Goal: Task Accomplishment & Management: Complete application form

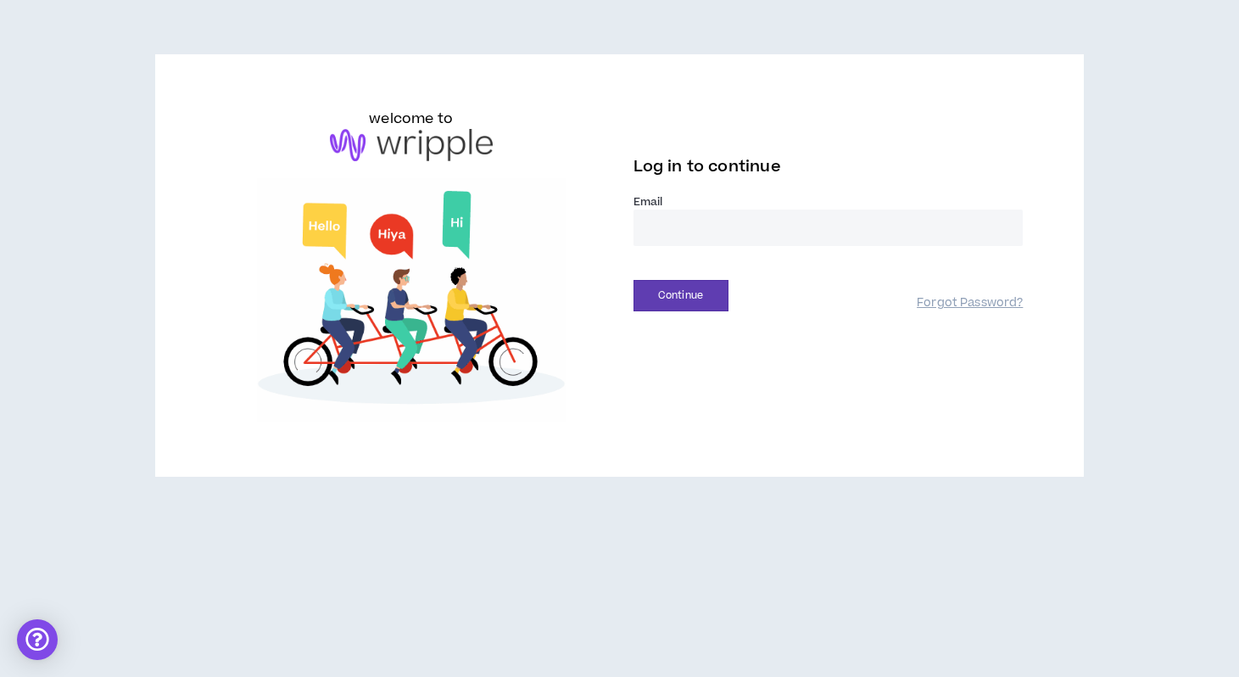
click at [780, 228] on input "email" at bounding box center [829, 227] width 390 height 36
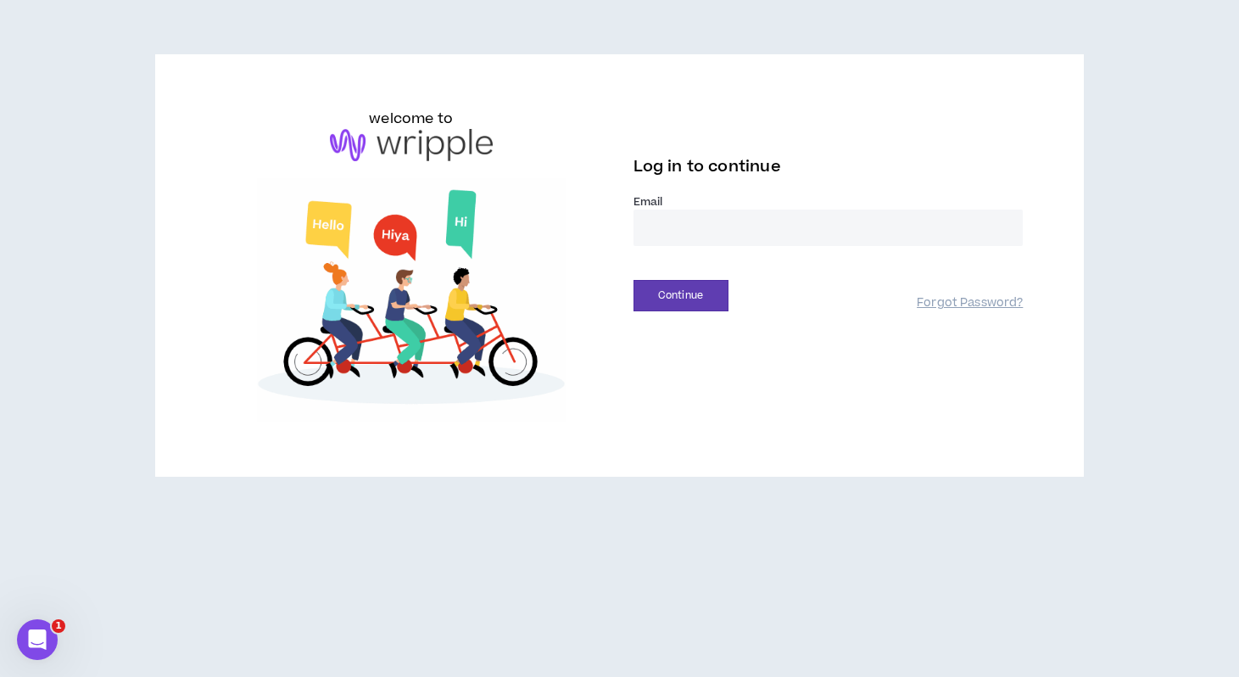
type input "**********"
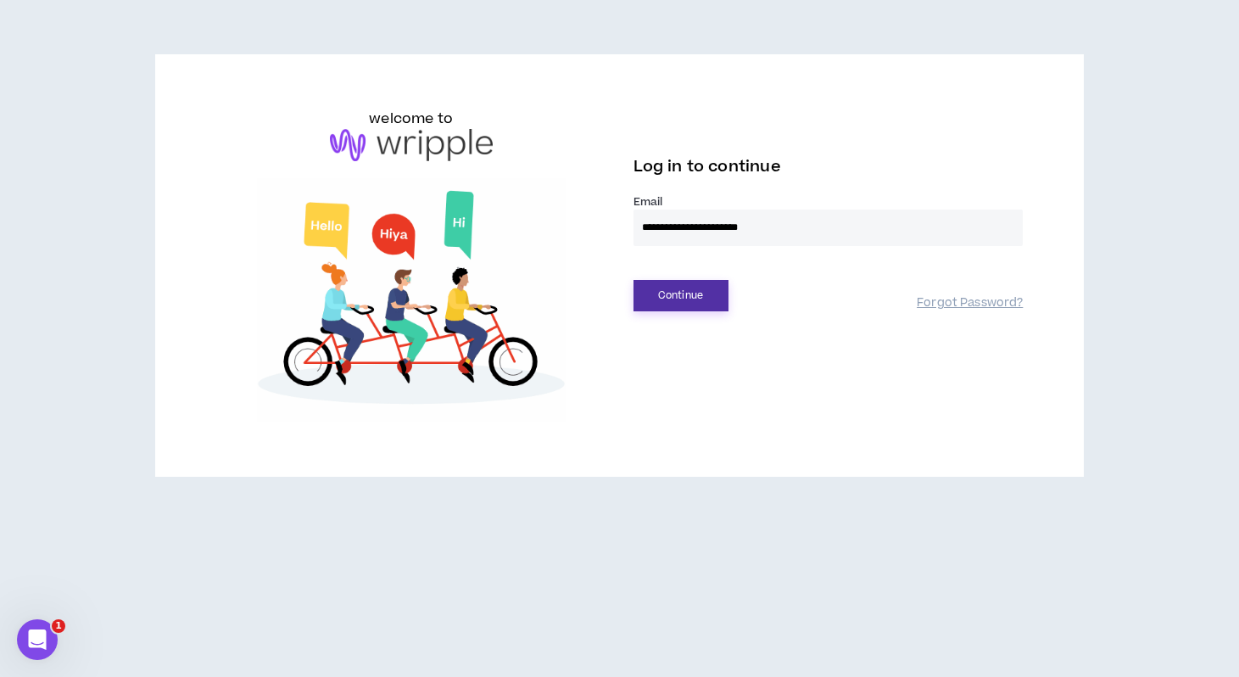
click at [657, 293] on button "Continue" at bounding box center [681, 295] width 95 height 31
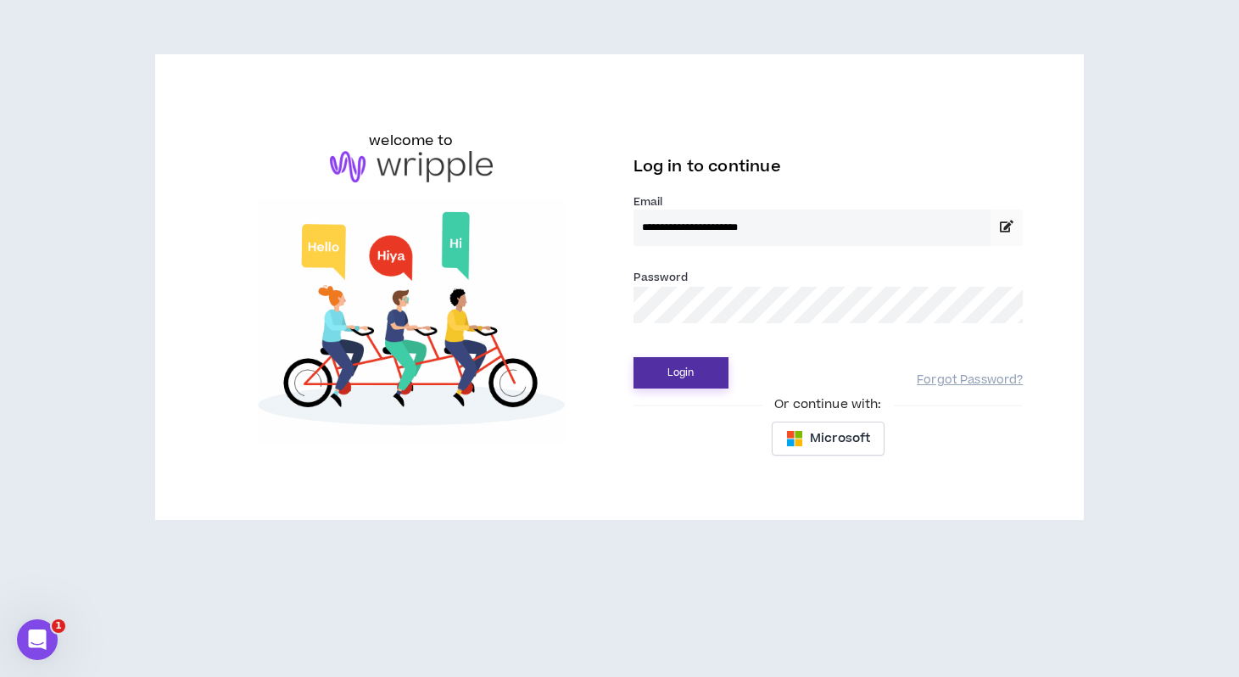
click at [670, 371] on button "Login" at bounding box center [681, 372] width 95 height 31
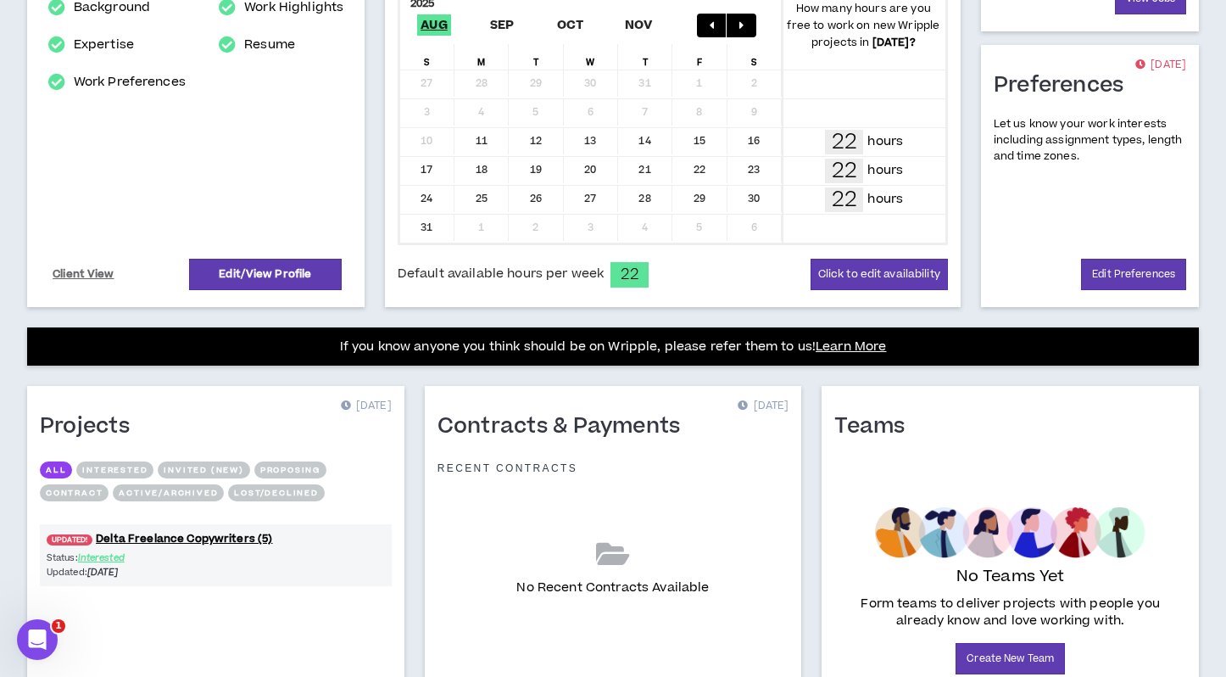
scroll to position [497, 0]
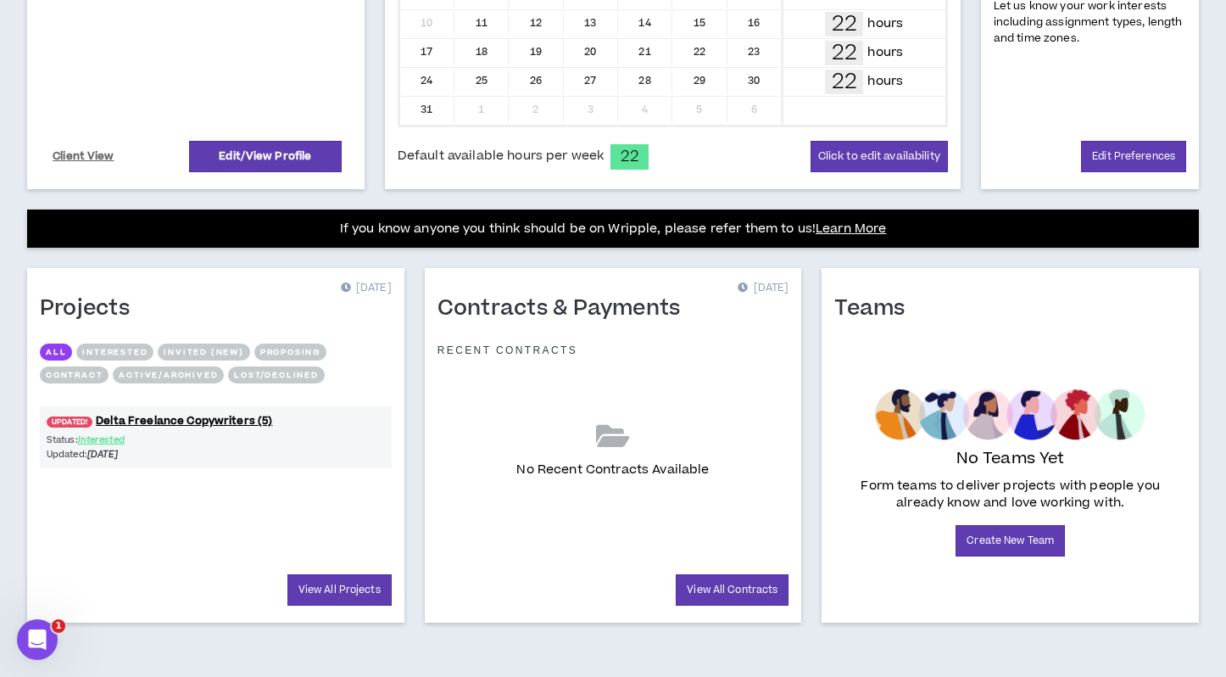
click at [128, 344] on button "Interested" at bounding box center [114, 351] width 77 height 17
click at [205, 349] on button "Invited (new)" at bounding box center [204, 351] width 92 height 17
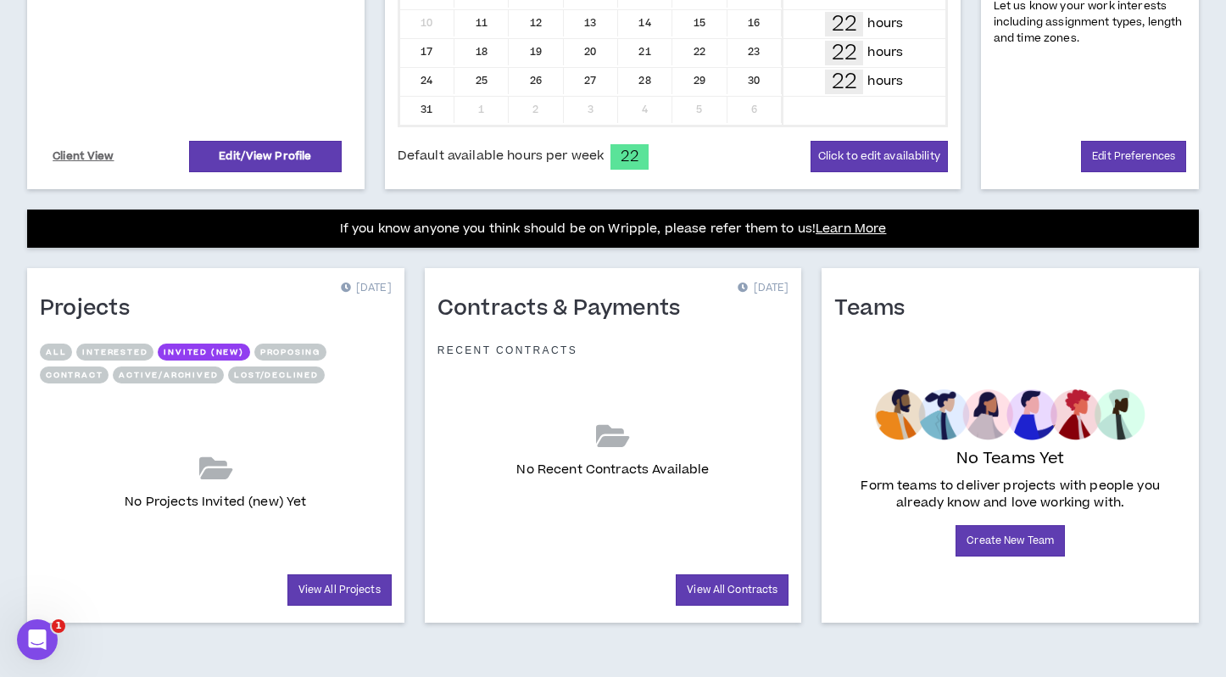
click at [131, 350] on button "Interested" at bounding box center [114, 351] width 77 height 17
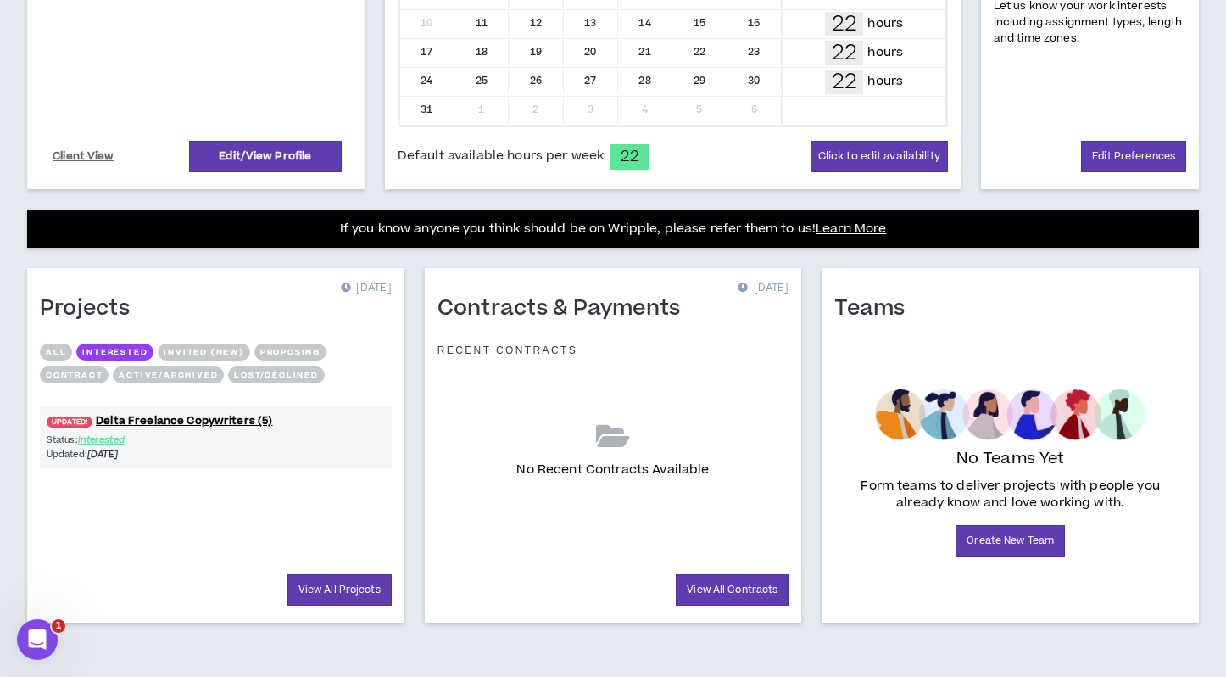
click at [274, 352] on button "Proposing" at bounding box center [290, 351] width 72 height 17
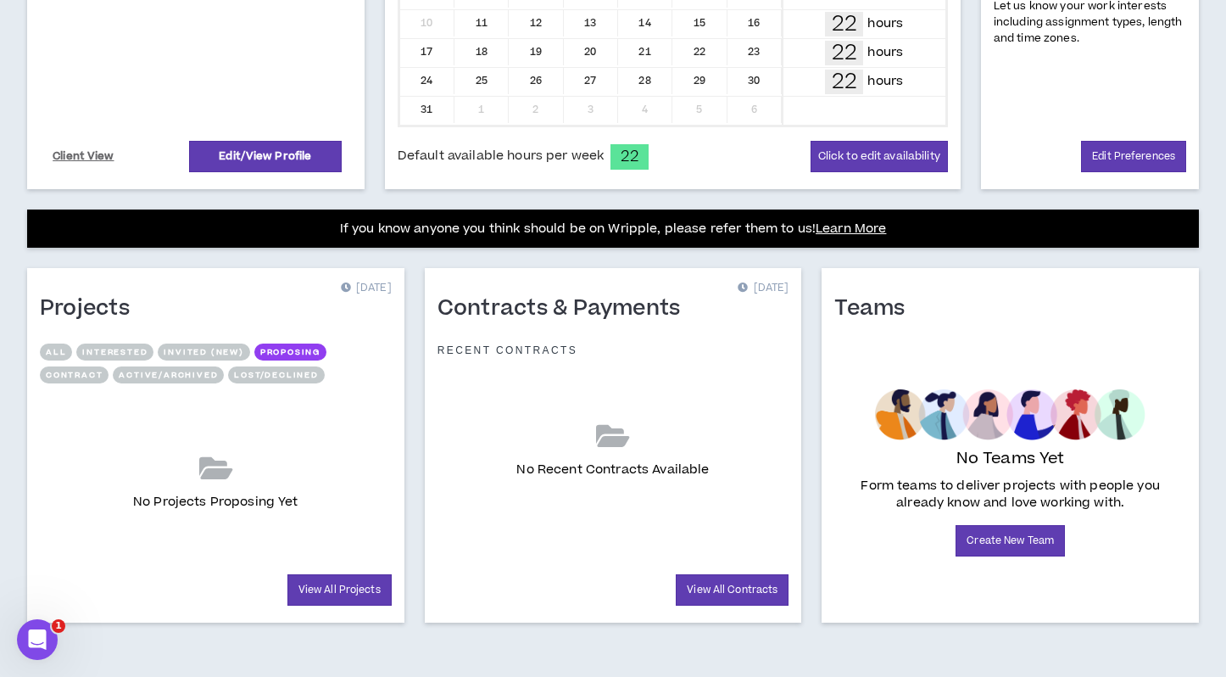
click at [73, 376] on button "Contract" at bounding box center [74, 374] width 69 height 17
click at [148, 376] on button "Active/Archived" at bounding box center [168, 374] width 111 height 17
click at [196, 373] on button "Active/Archived" at bounding box center [168, 374] width 111 height 17
click at [224, 371] on div "All Interested Invited (new) Proposing Contract Active/Archived Lost/Declined" at bounding box center [216, 366] width 352 height 46
click at [298, 371] on button "Lost/Declined" at bounding box center [276, 374] width 96 height 17
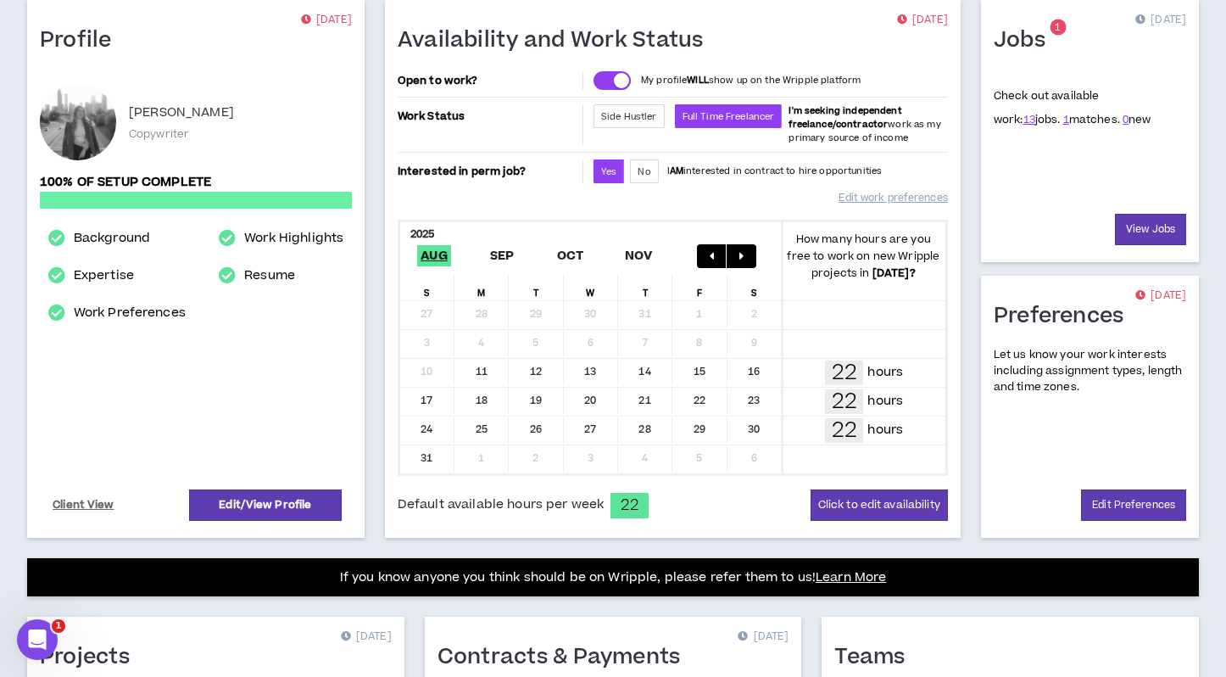
scroll to position [0, 0]
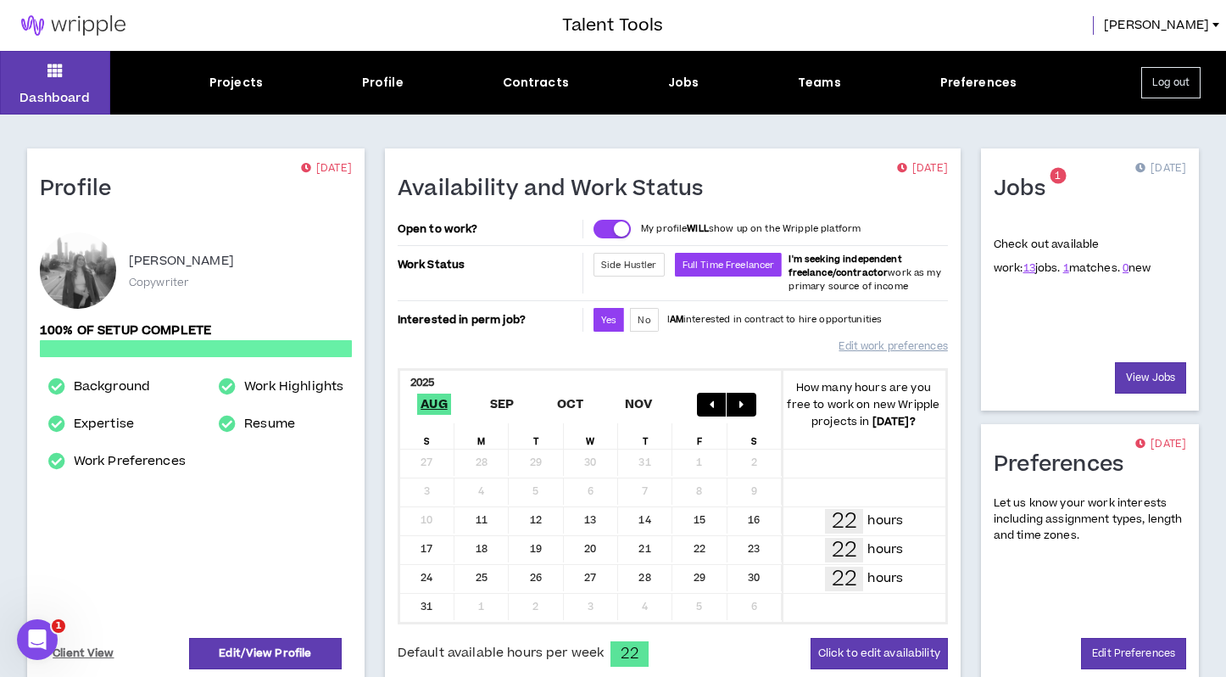
click at [1123, 266] on span "0 new" at bounding box center [1137, 267] width 29 height 15
click at [1098, 266] on p "Check out available work: 13 jobs. 1 matches. 0 new" at bounding box center [1073, 256] width 158 height 39
click at [1123, 266] on span "0 new" at bounding box center [1137, 267] width 29 height 15
click at [1123, 271] on link "0" at bounding box center [1126, 267] width 6 height 15
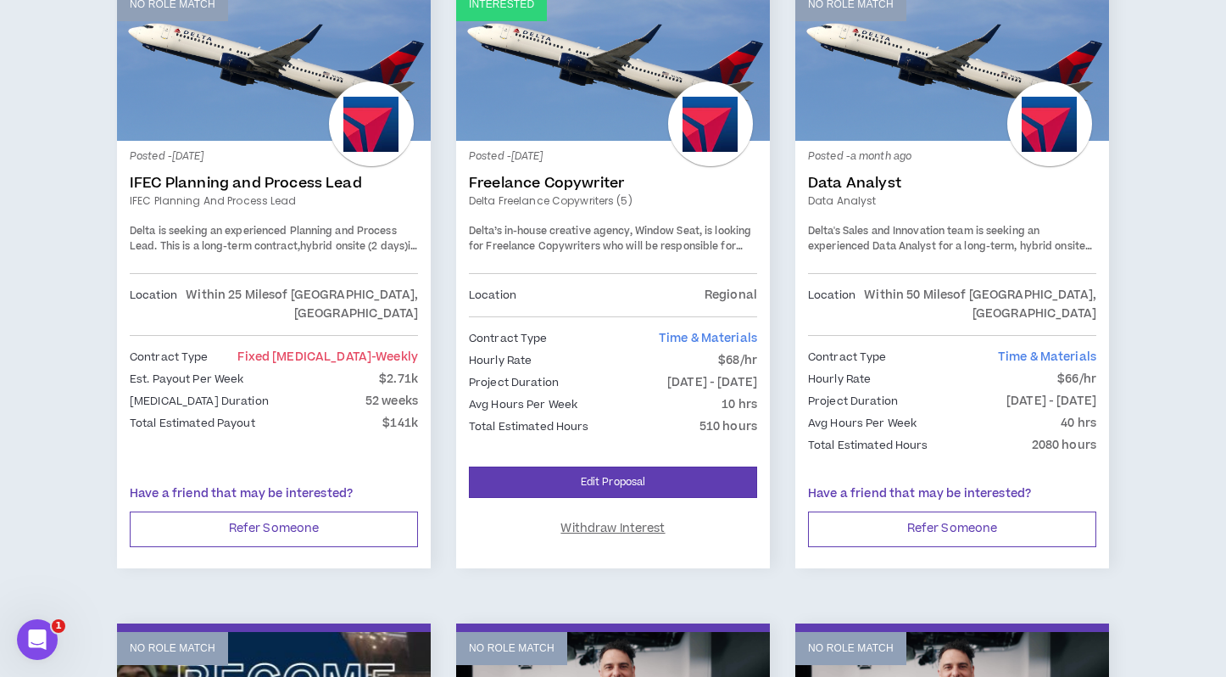
scroll to position [1456, 0]
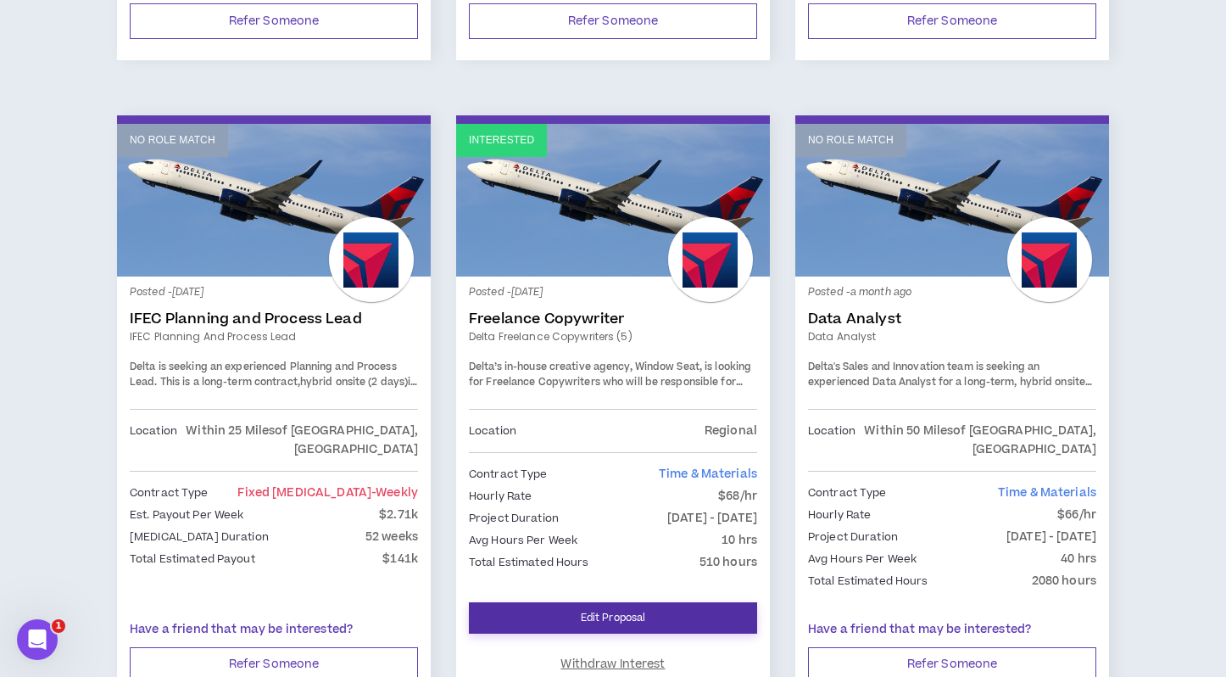
click at [658, 602] on link "Edit Proposal" at bounding box center [613, 617] width 288 height 31
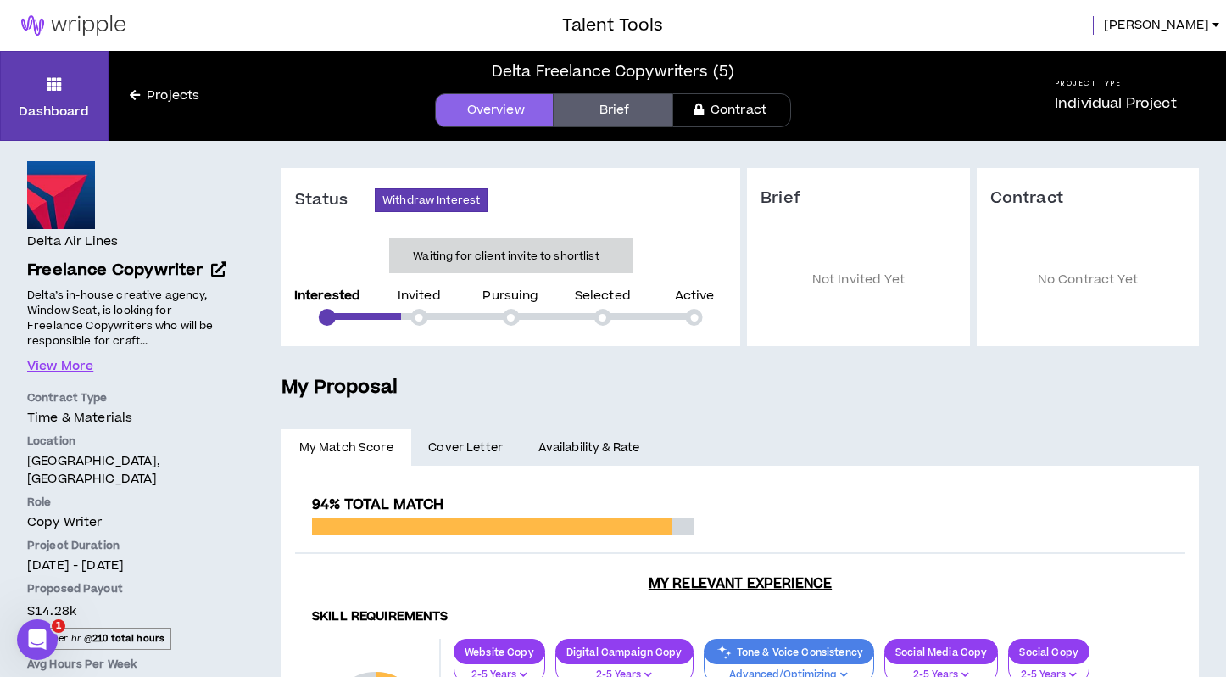
click at [105, 29] on img at bounding box center [73, 25] width 147 height 20
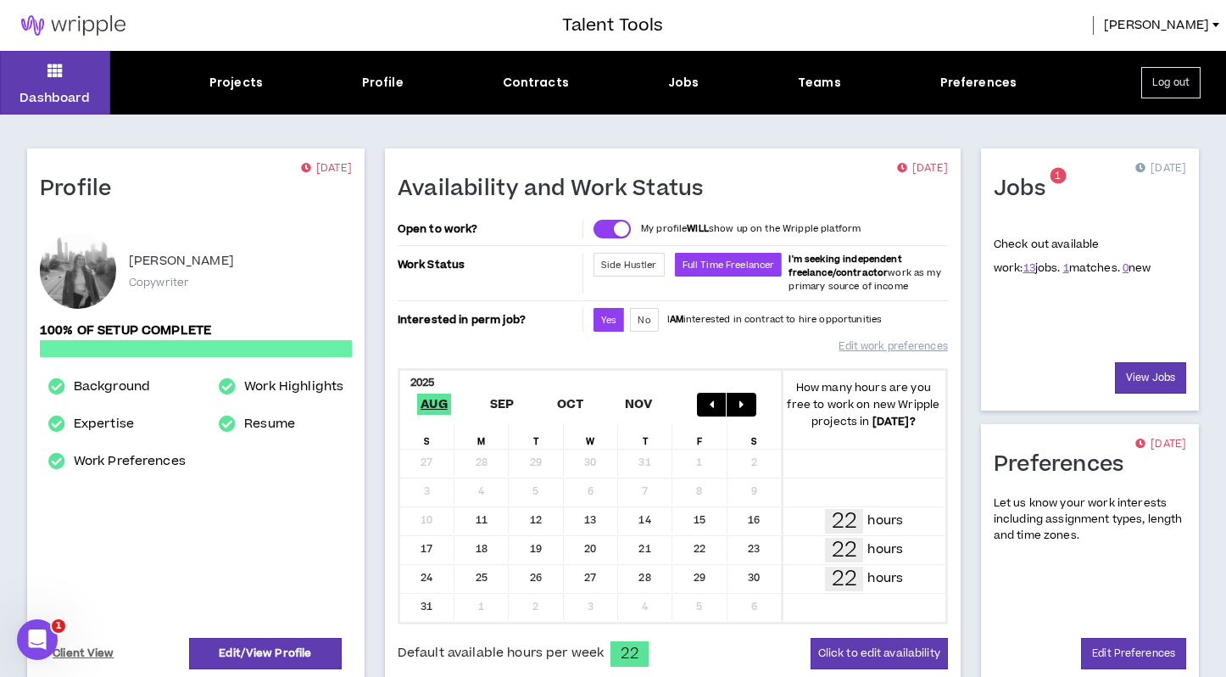
click at [79, 271] on div at bounding box center [78, 270] width 76 height 76
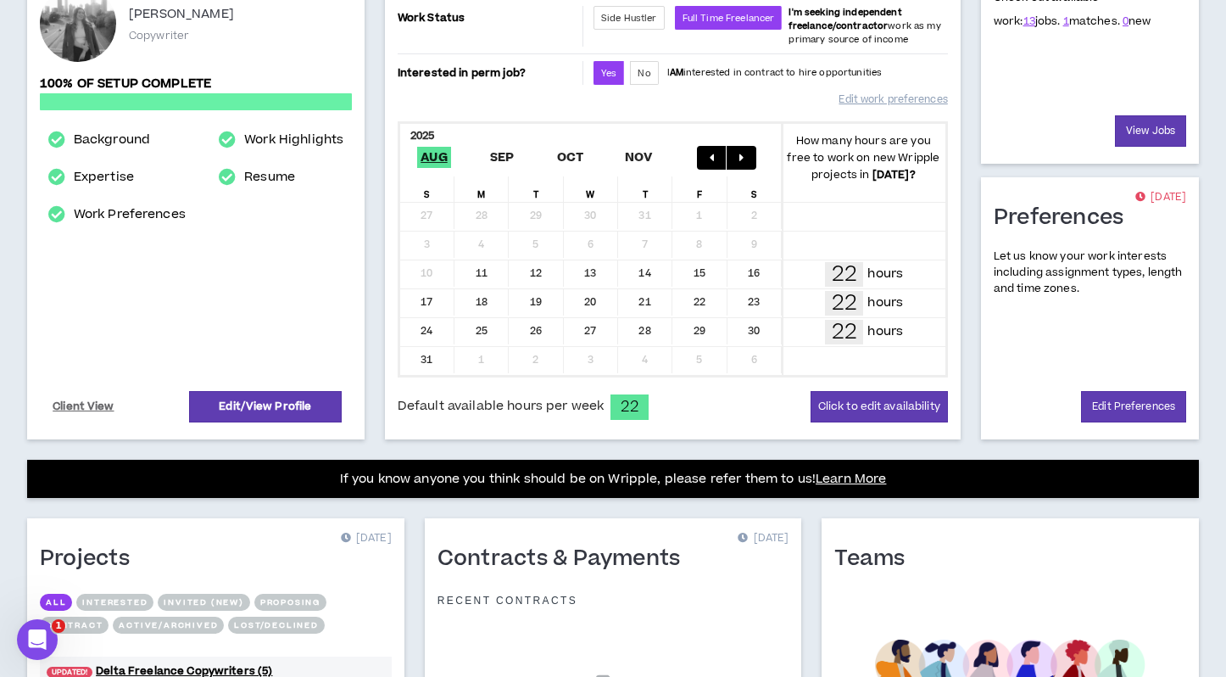
scroll to position [255, 0]
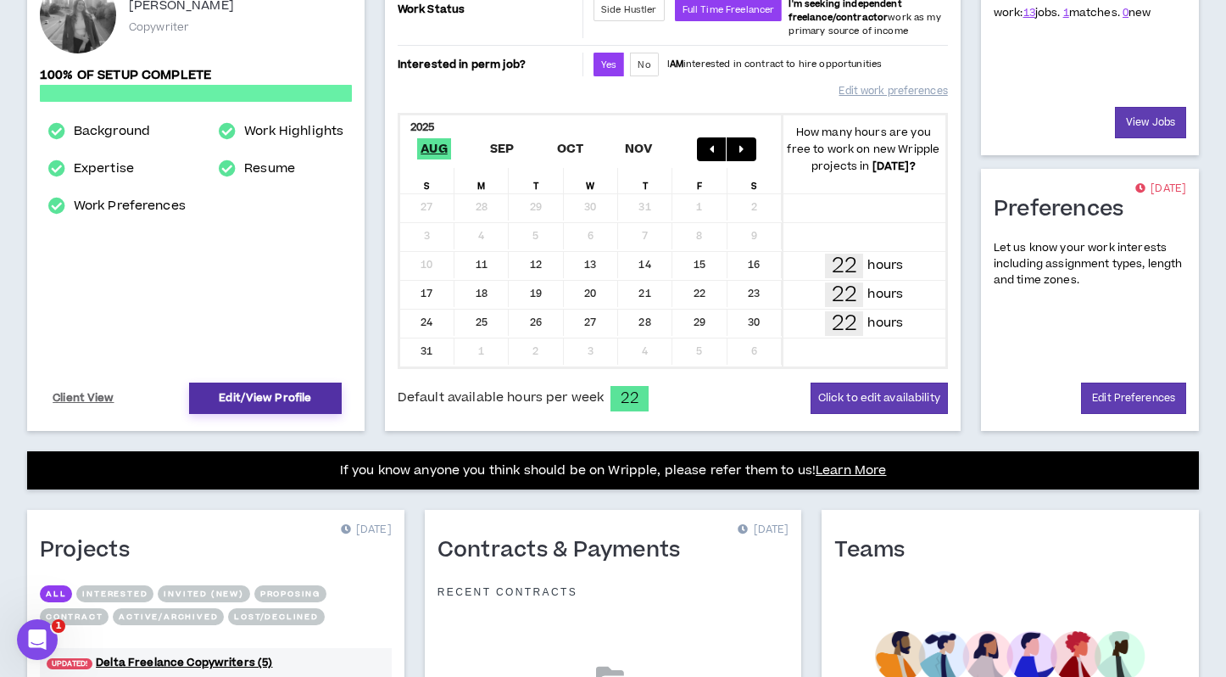
click at [298, 400] on link "Edit/View Profile" at bounding box center [265, 398] width 153 height 31
select select "*"
select select "US"
select select "*******"
select select "*"
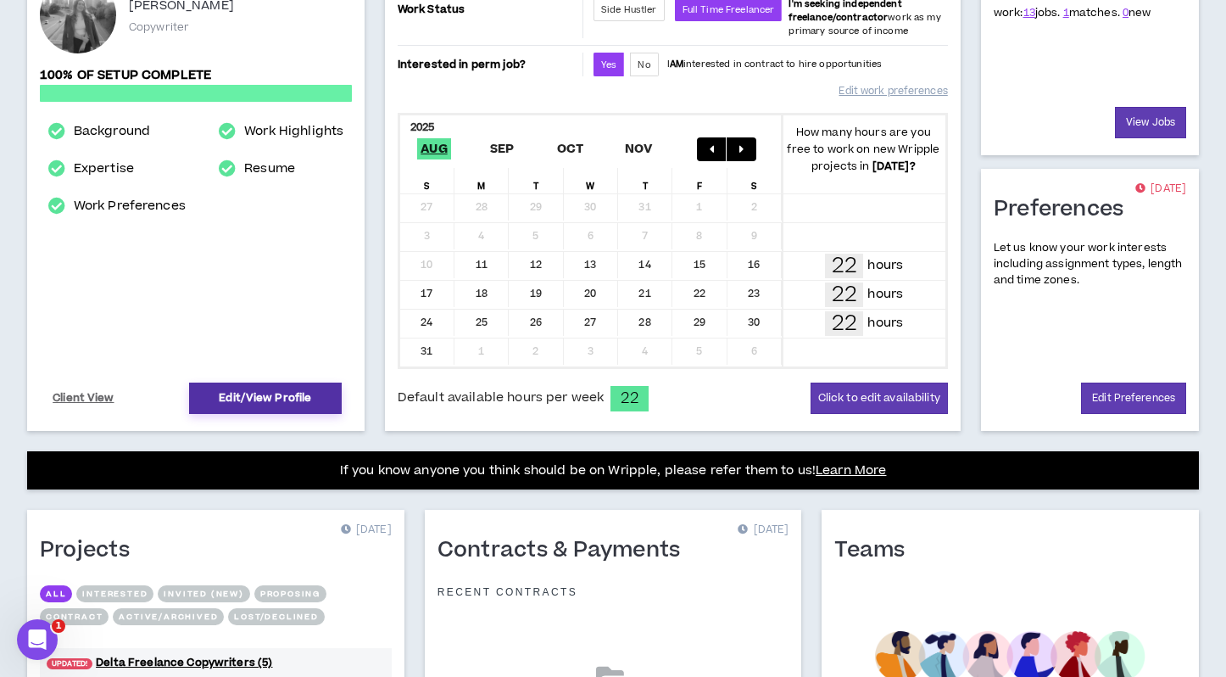
select select "**********"
select select "*****"
select select "**********"
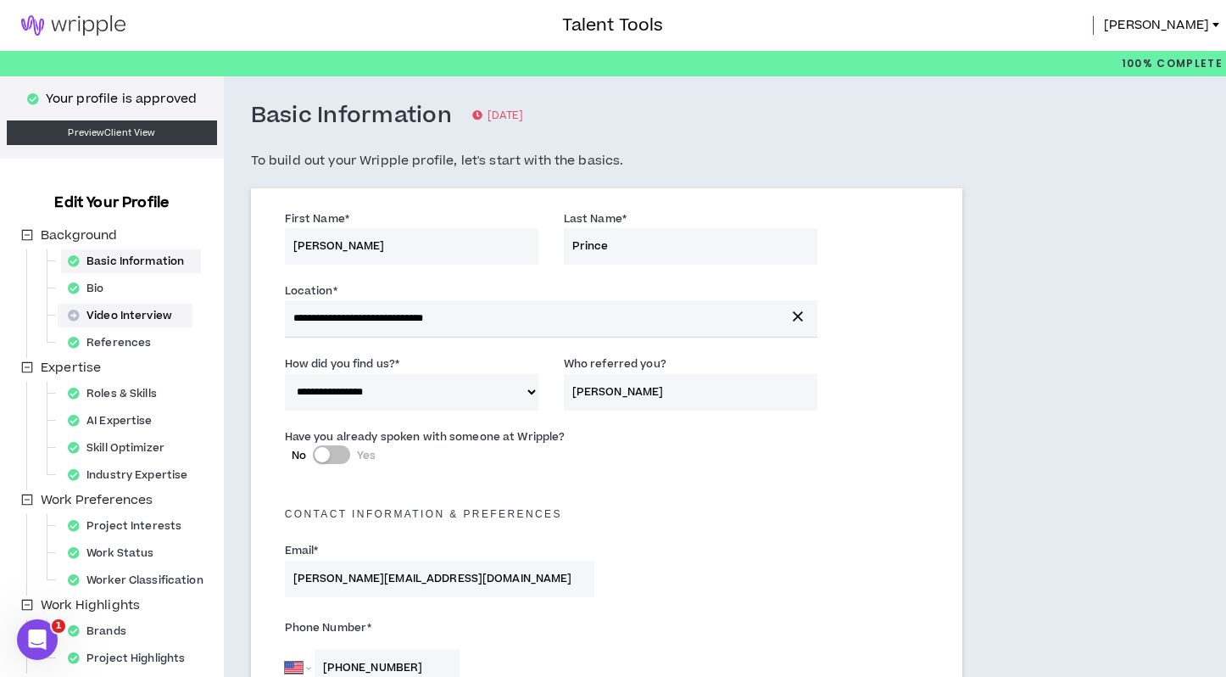
click at [153, 318] on div "Video Interview" at bounding box center [125, 316] width 128 height 24
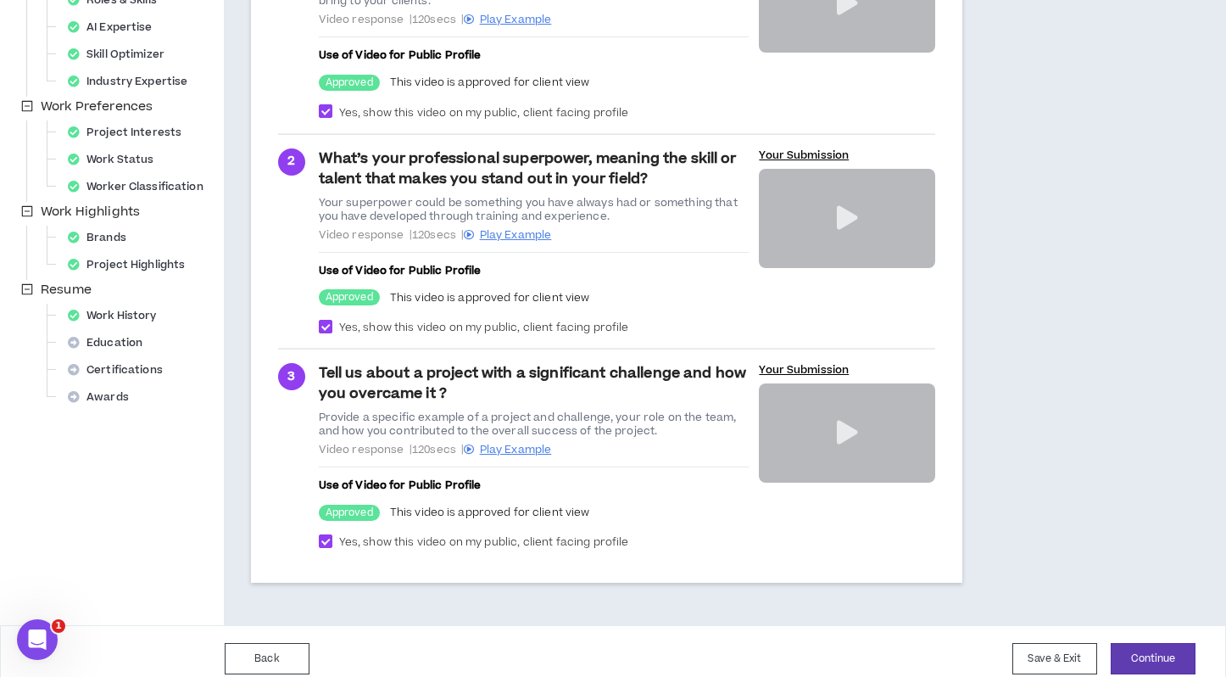
scroll to position [410, 0]
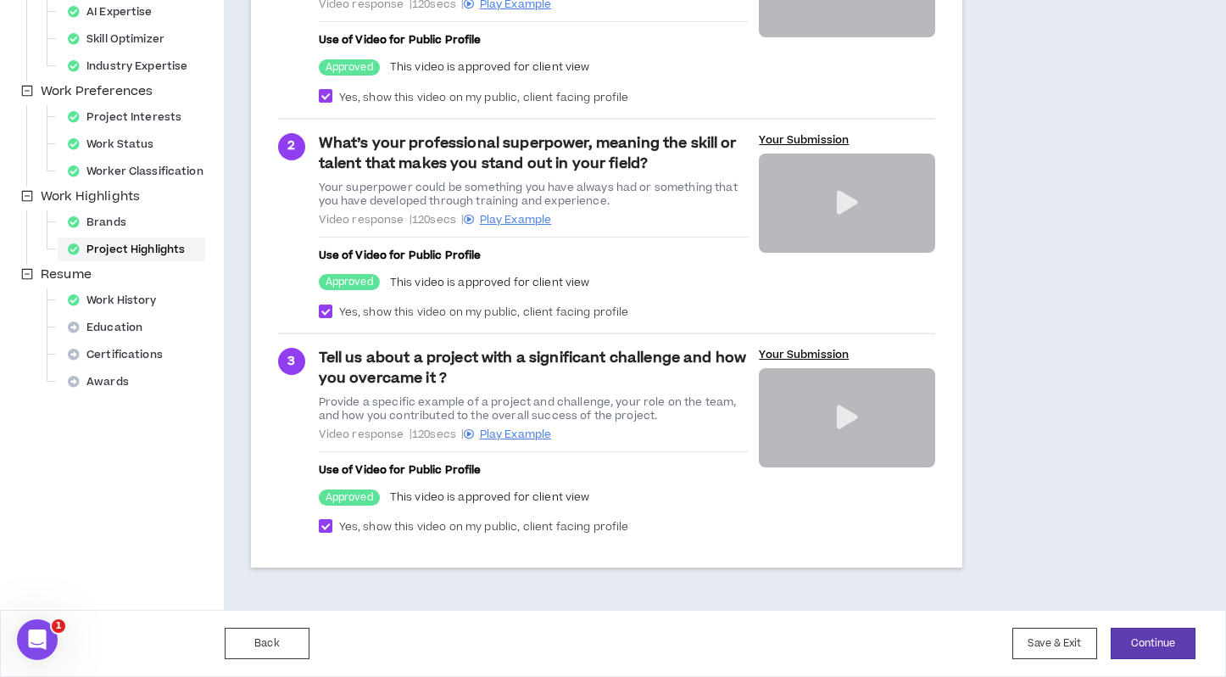
click at [142, 240] on div "Project Highlights" at bounding box center [131, 249] width 141 height 24
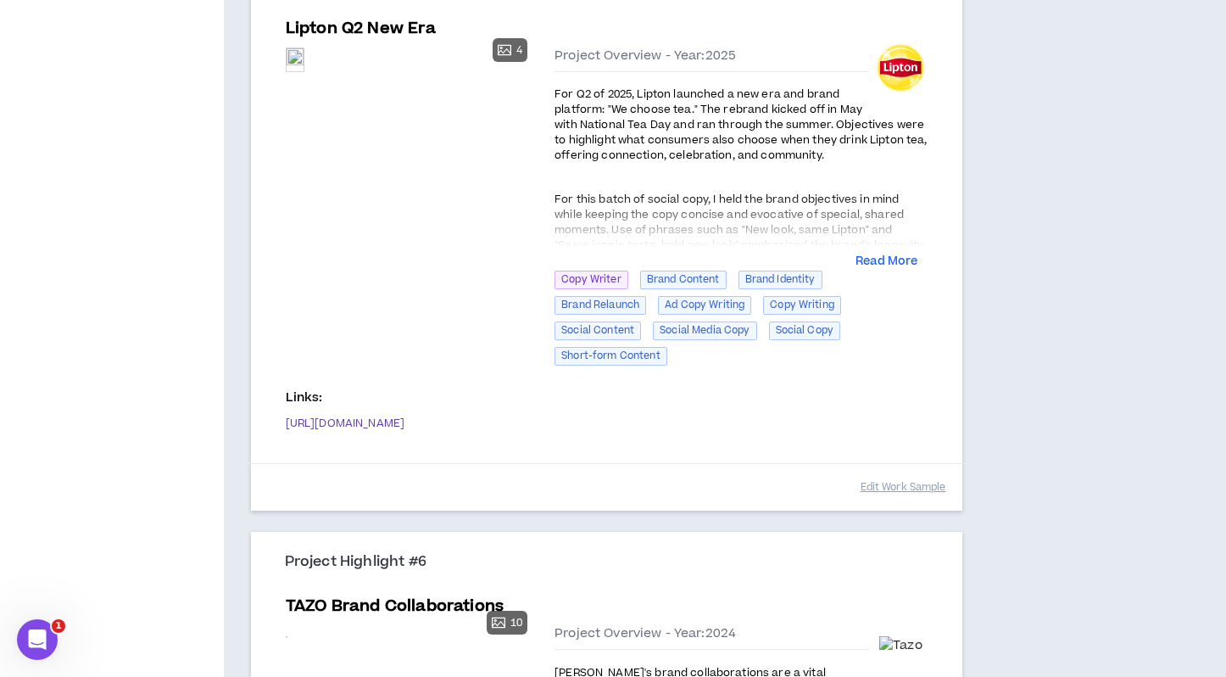
scroll to position [2146, 0]
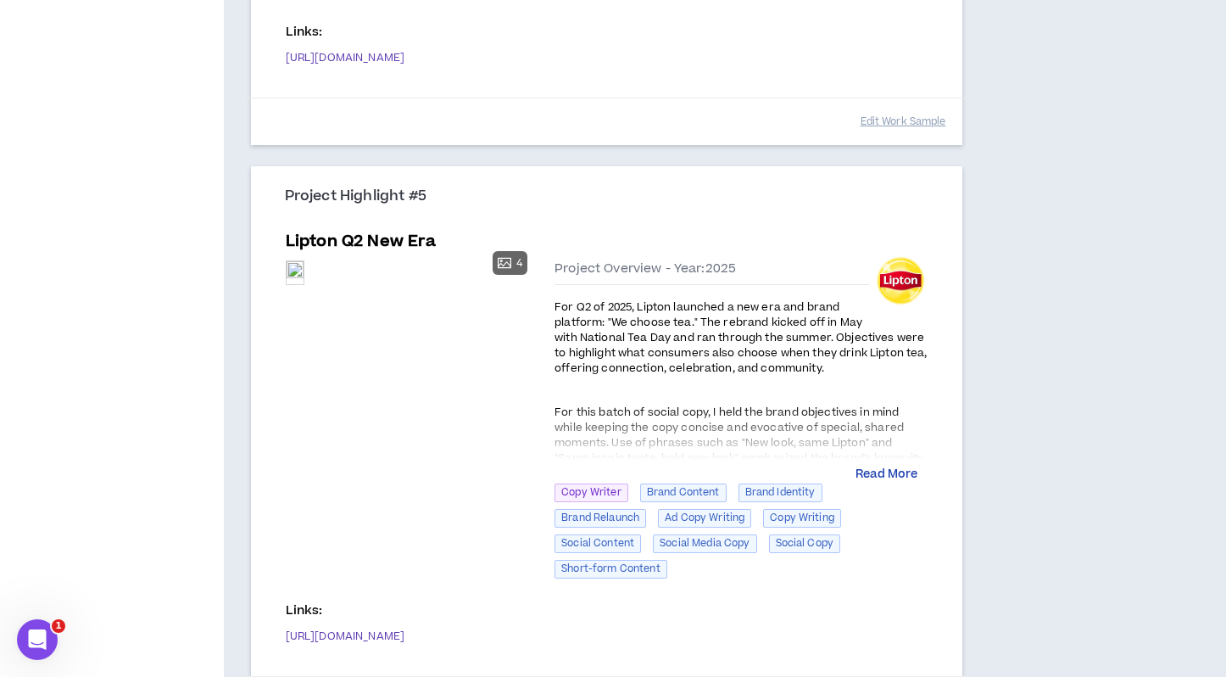
click at [914, 473] on button "Read More" at bounding box center [887, 474] width 62 height 17
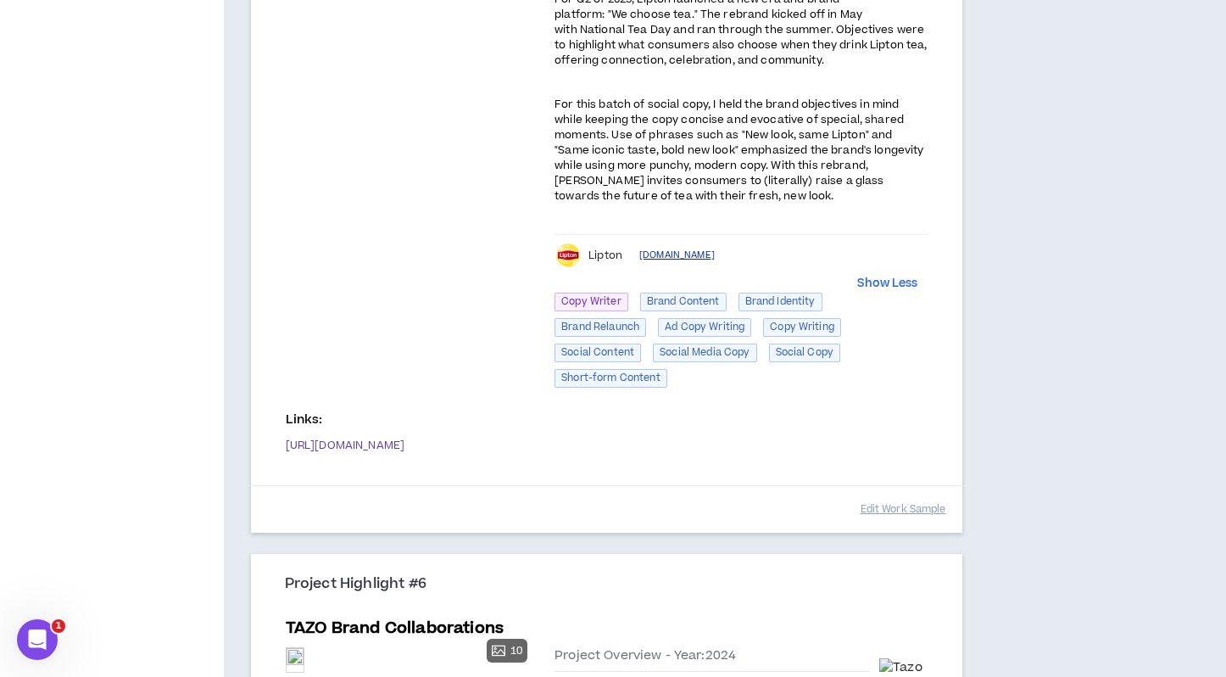
scroll to position [2304, 0]
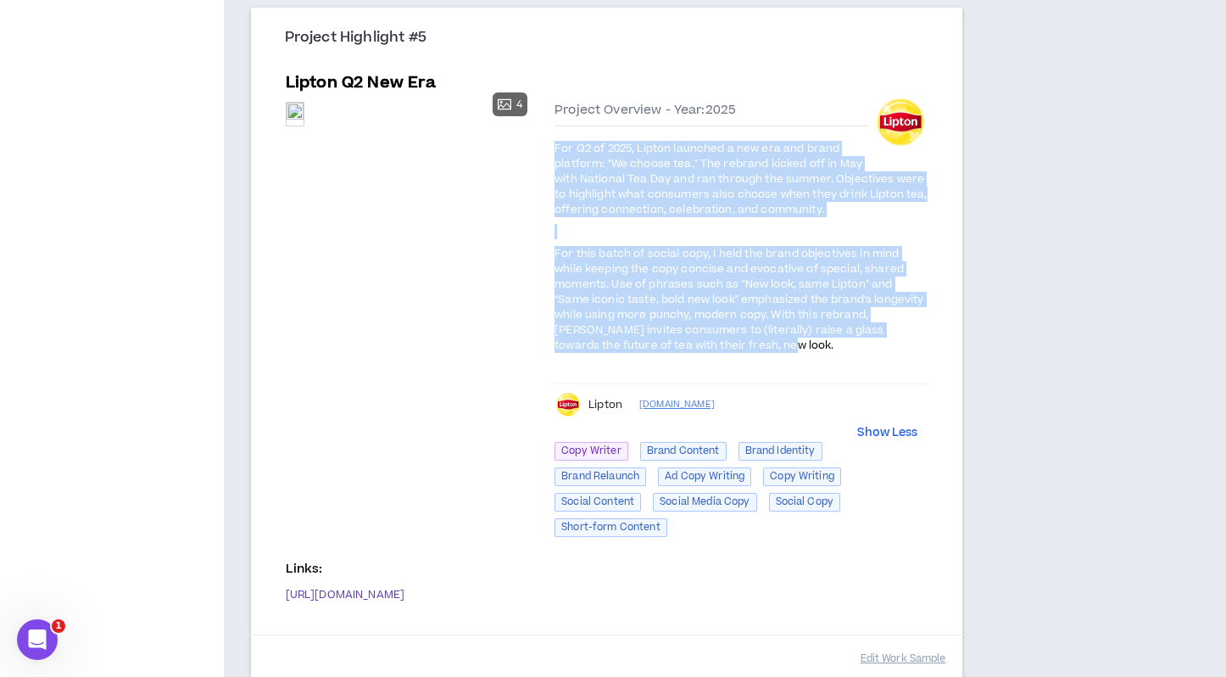
drag, startPoint x: 688, startPoint y: 346, endPoint x: 557, endPoint y: 144, distance: 240.4
click at [557, 144] on div "For Q2 of 2025, Lipton launched a new era and brand platform: "We choose tea." …" at bounding box center [741, 258] width 373 height 237
copy div "For Q2 of 2025, Lipton launched a new era and brand platform: "We choose tea." …"
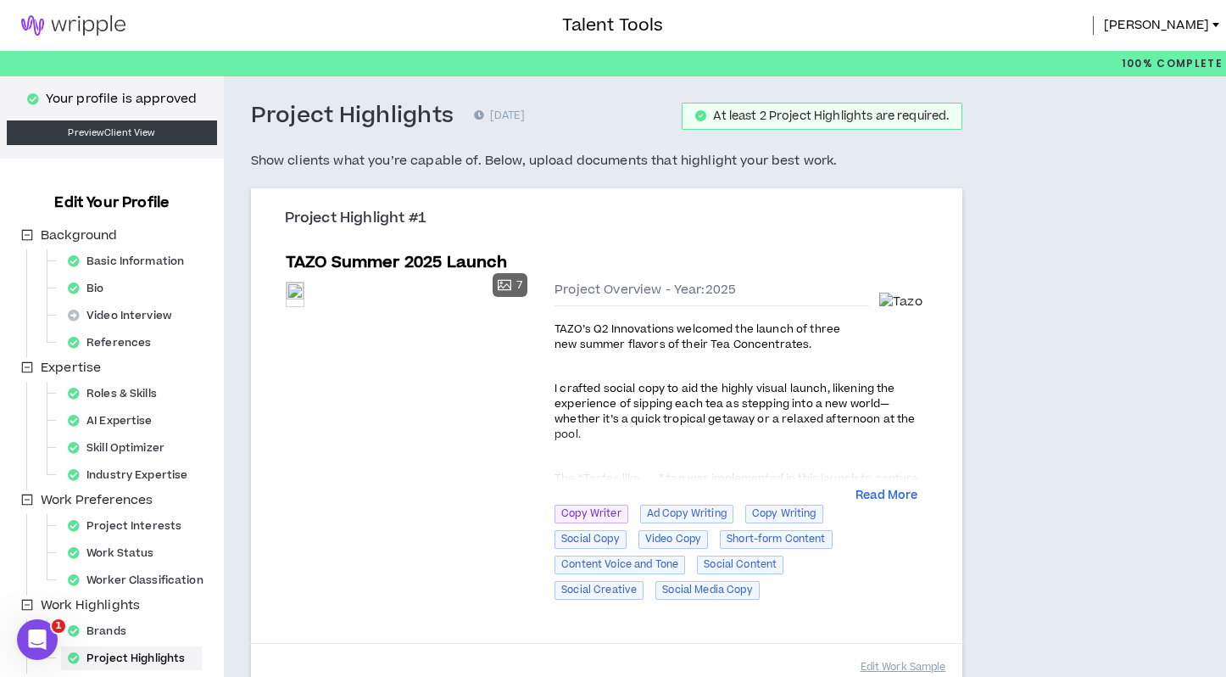
scroll to position [35, 0]
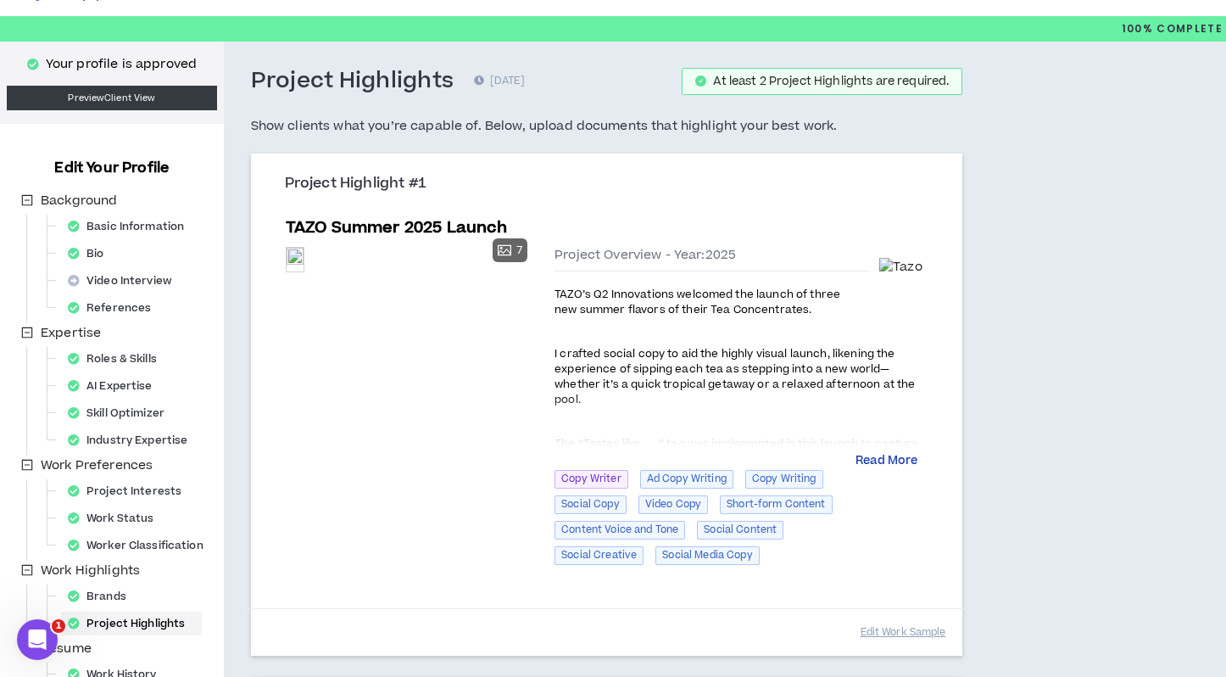
click at [883, 457] on button "Read More" at bounding box center [887, 461] width 62 height 17
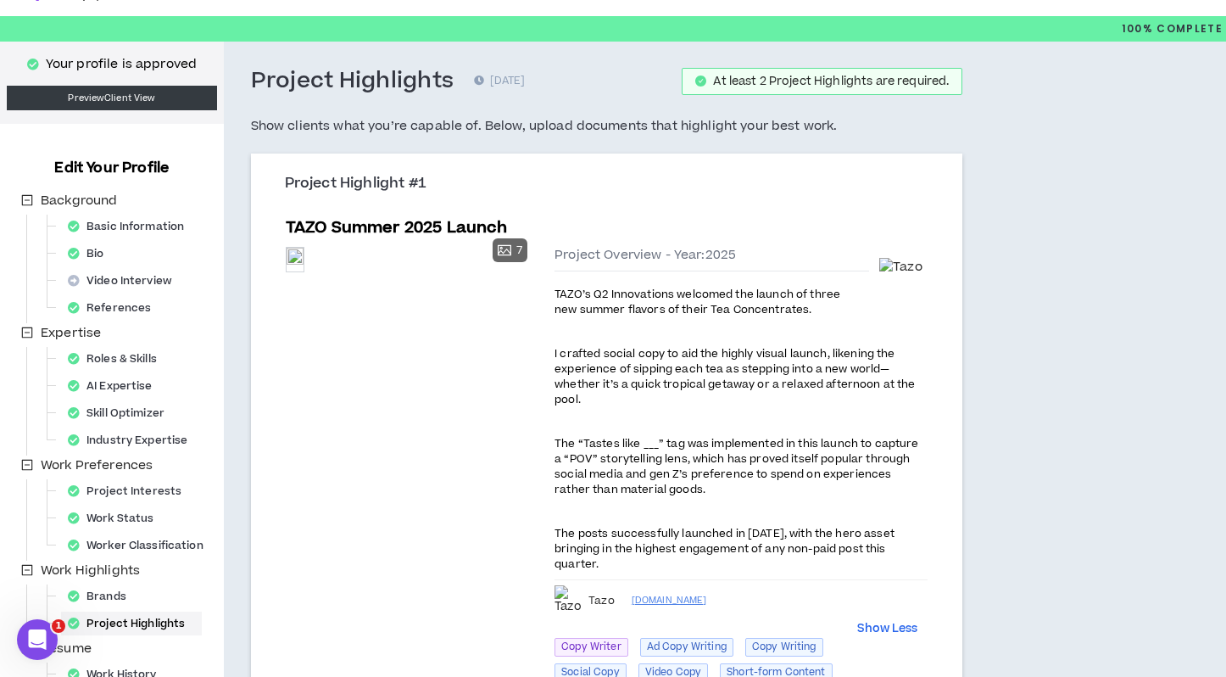
click at [773, 549] on span "The posts successfully launched in [DATE], with the hero asset bringing in the …" at bounding box center [725, 549] width 340 height 46
drag, startPoint x: 614, startPoint y: 565, endPoint x: 550, endPoint y: 289, distance: 282.9
click at [550, 289] on div "Preview 7 Preview Preview Preview Preview Preview Preview Preview Project Overv…" at bounding box center [607, 491] width 643 height 503
copy div "TAZO’s Q2 Innovations welcomed the launch of three new summer flavors of their …"
click at [304, 271] on div "Preview" at bounding box center [295, 259] width 17 height 23
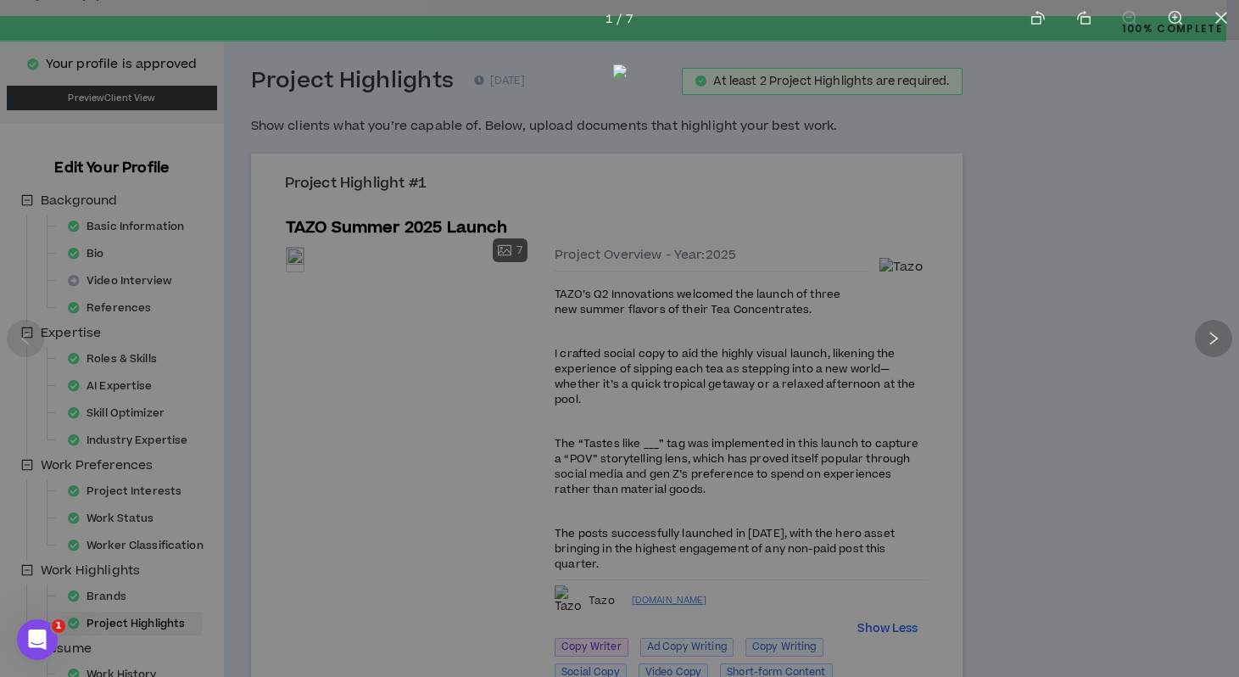
click at [1204, 334] on div at bounding box center [1213, 338] width 37 height 37
click at [1092, 150] on div at bounding box center [619, 338] width 1239 height 677
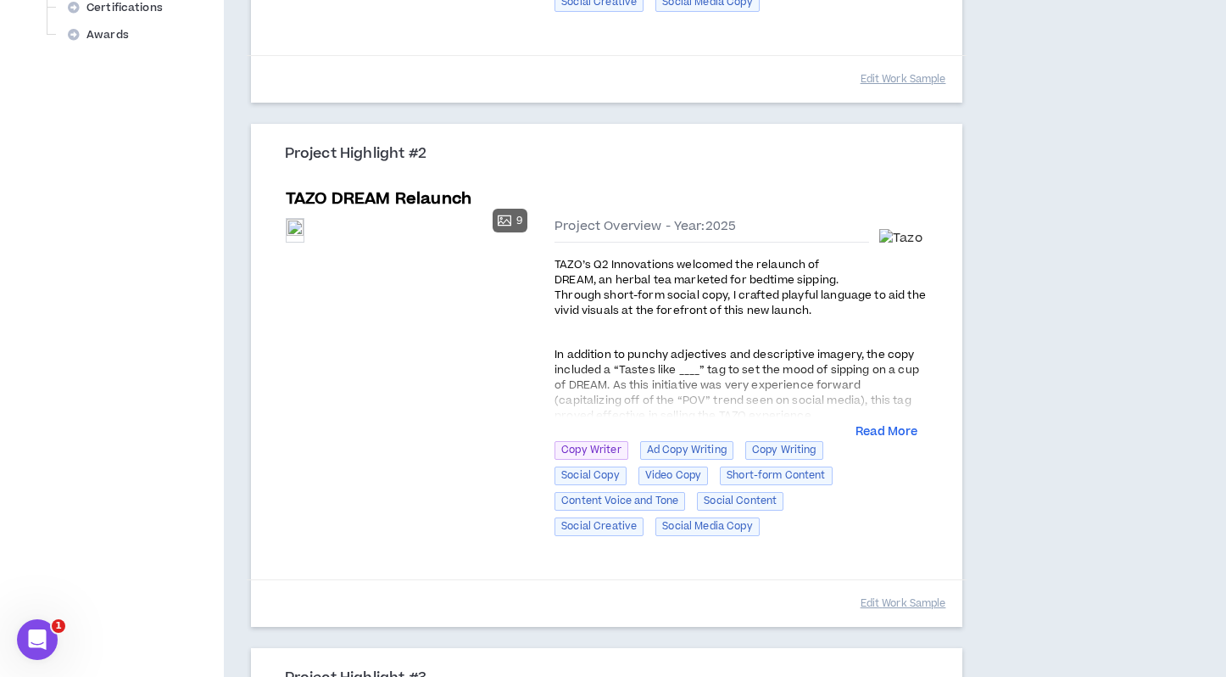
scroll to position [786, 0]
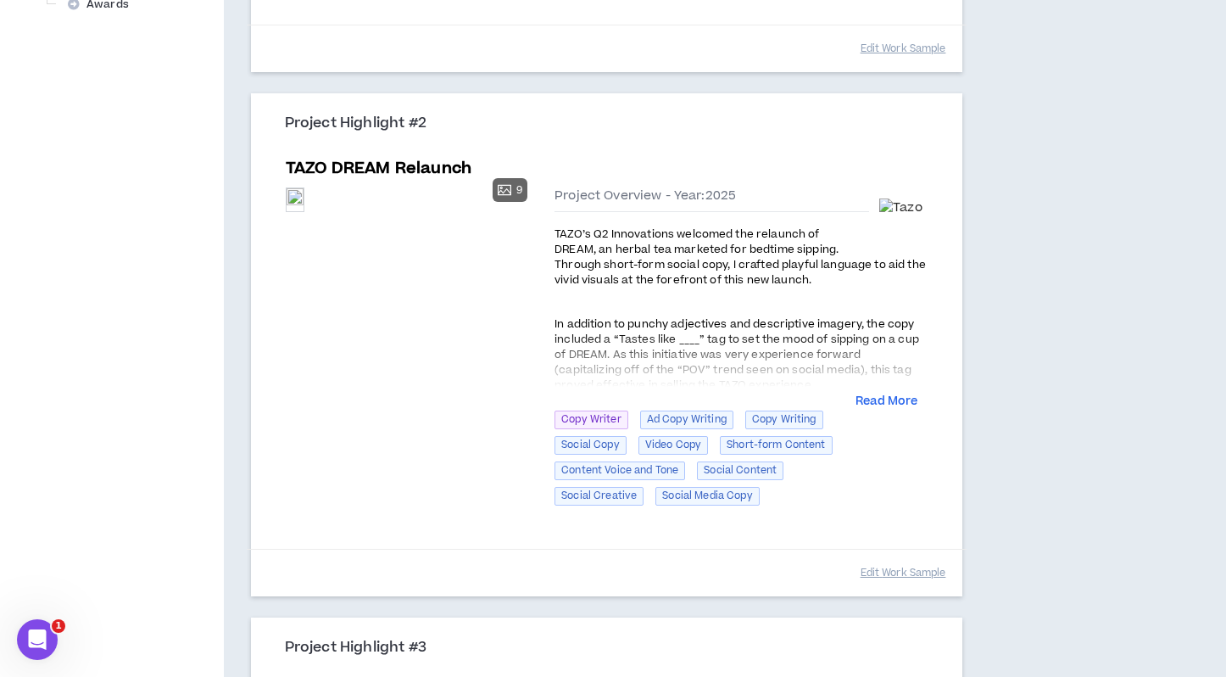
click at [897, 382] on div at bounding box center [741, 359] width 373 height 54
click at [897, 399] on button "Read More" at bounding box center [887, 402] width 62 height 17
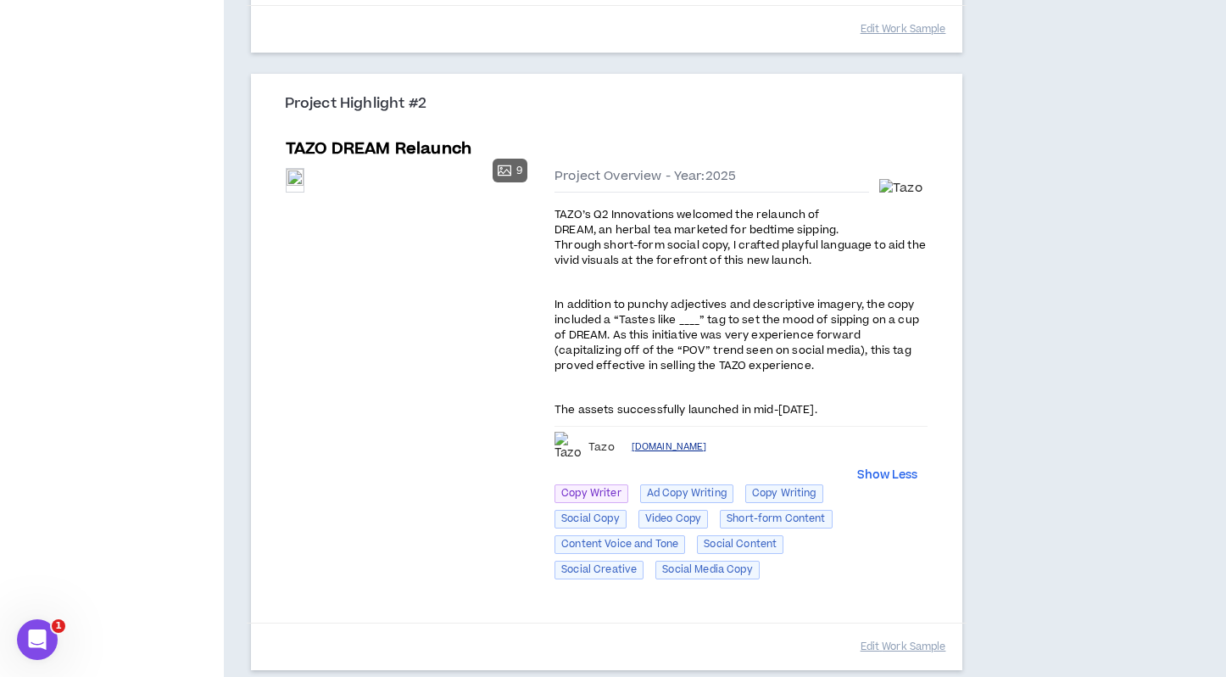
scroll to position [811, 0]
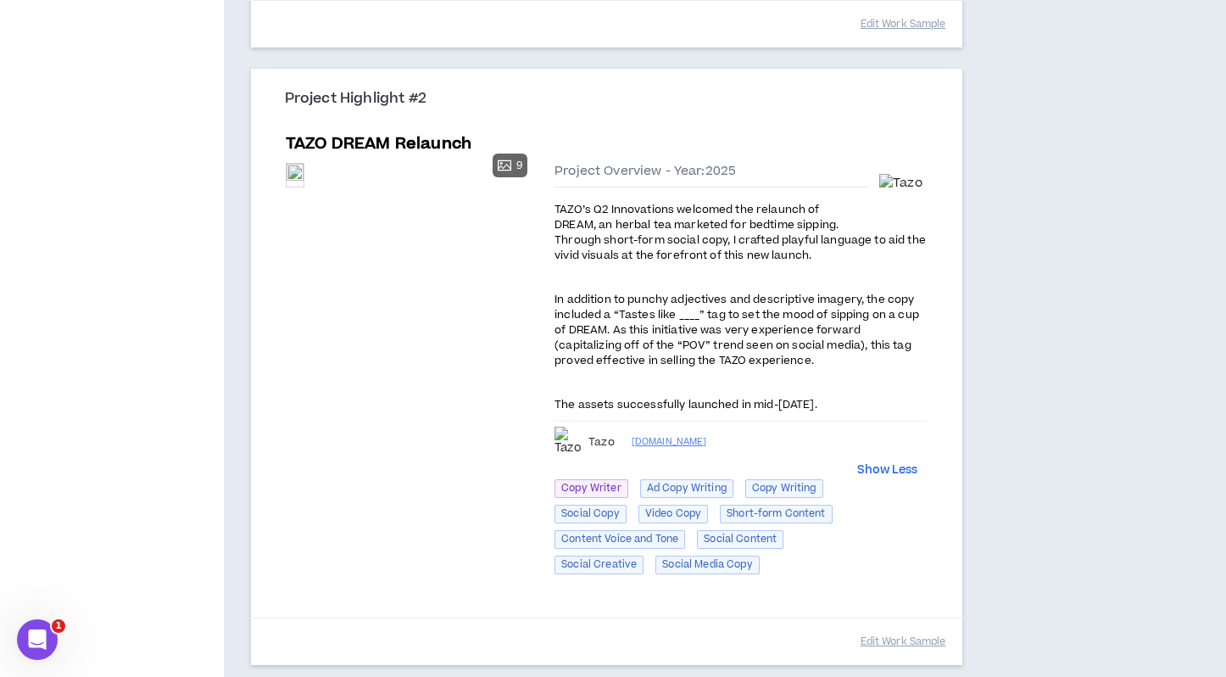
drag, startPoint x: 863, startPoint y: 401, endPoint x: 554, endPoint y: 207, distance: 364.7
click at [555, 207] on div "TAZO’s Q2 Innovations welcomed the relaunch of DREAM, an herbal tea marketed fo…" at bounding box center [741, 307] width 373 height 213
copy div "TAZO’s Q2 Innovations welcomed the relaunch of DREAM, an herbal tea marketed fo…"
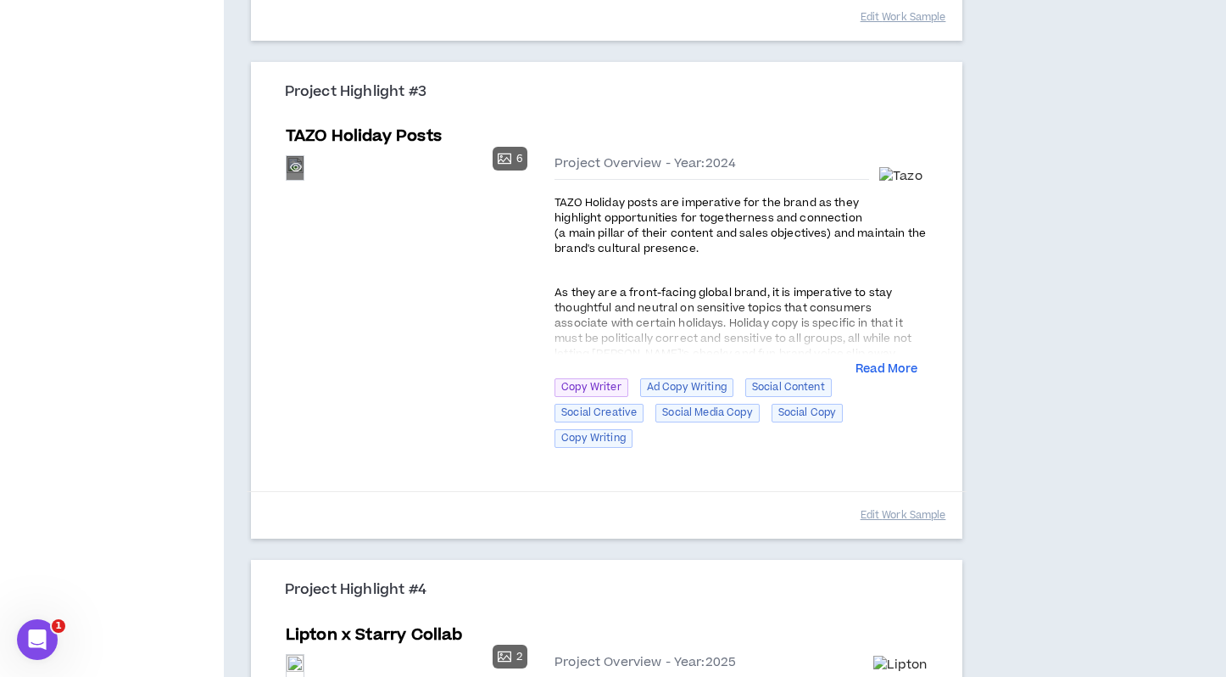
scroll to position [1390, 0]
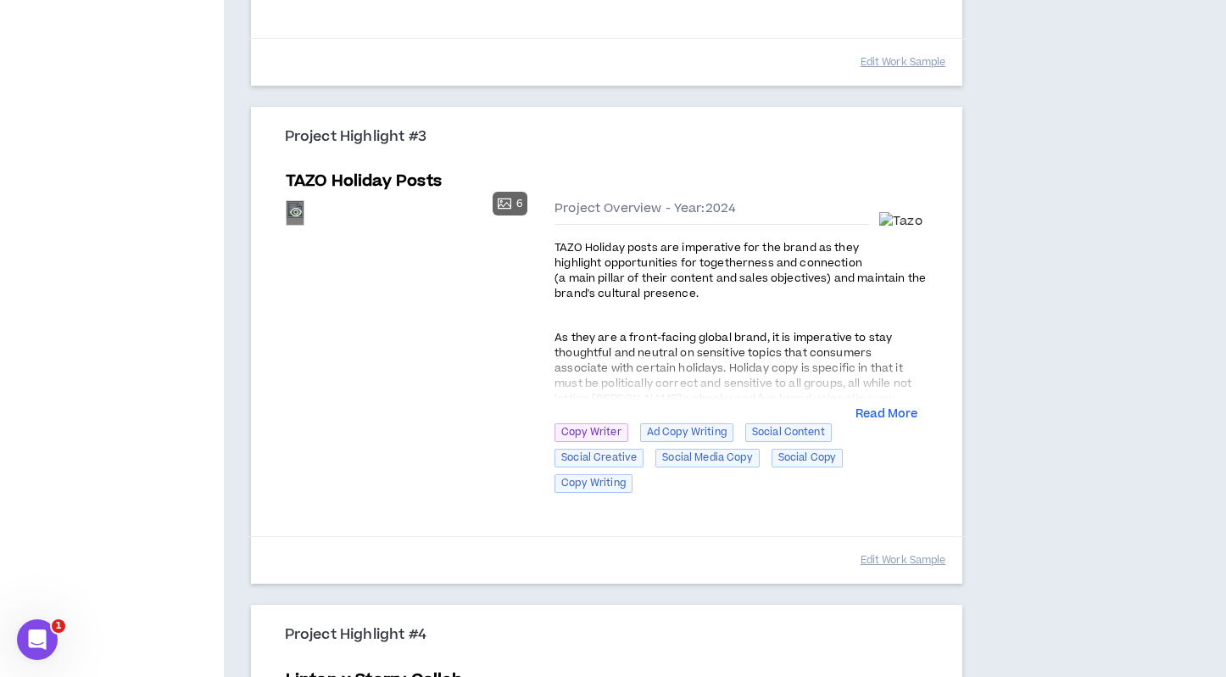
click at [304, 224] on div "Preview" at bounding box center [295, 212] width 17 height 23
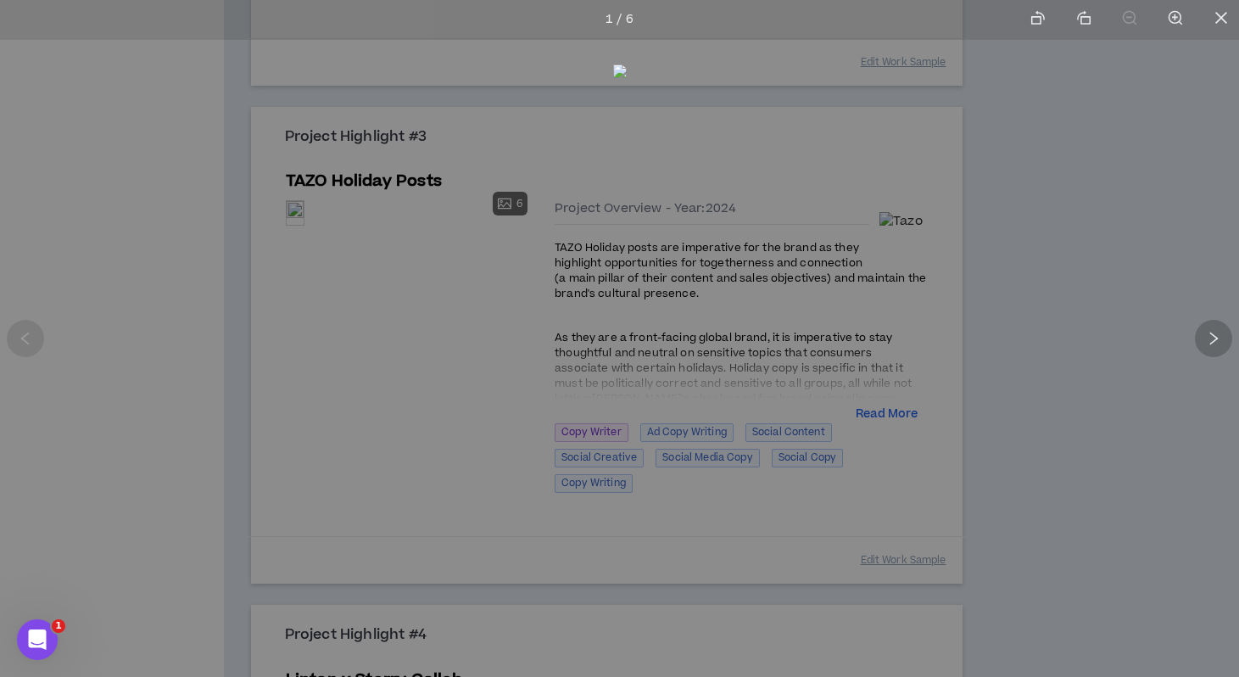
click at [1206, 340] on icon "right" at bounding box center [1213, 338] width 15 height 15
click at [1206, 338] on icon "right" at bounding box center [1213, 338] width 15 height 15
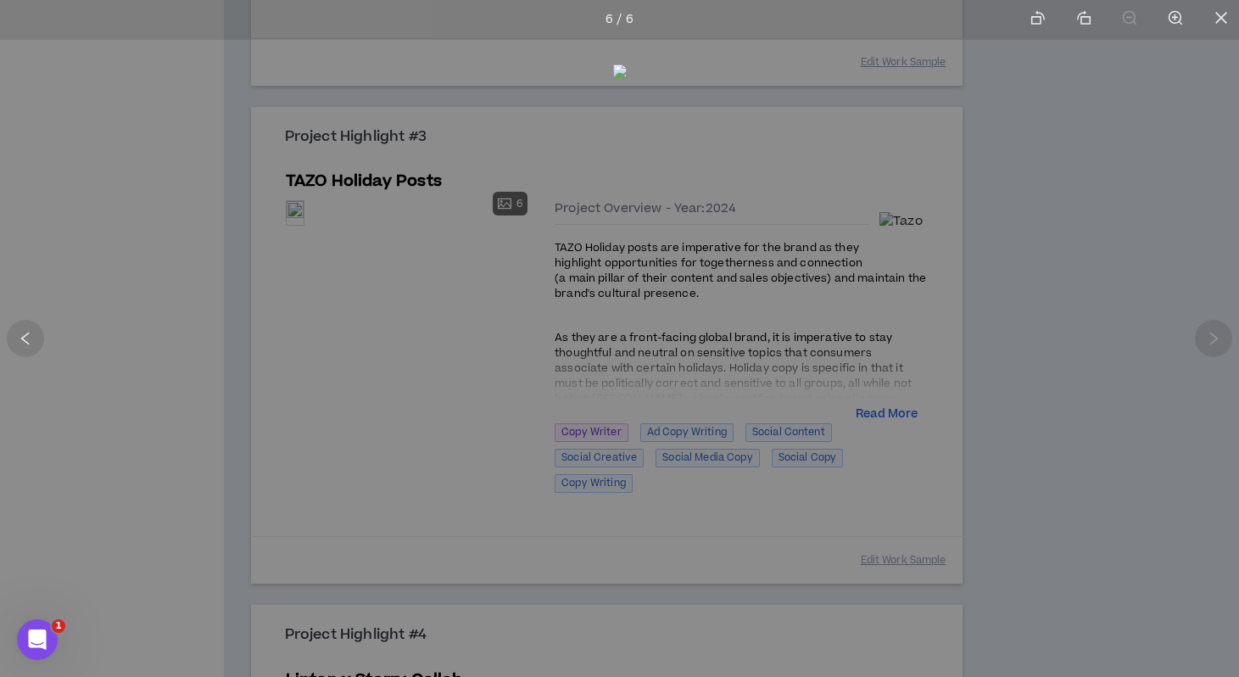
click at [1047, 234] on div at bounding box center [619, 338] width 1239 height 677
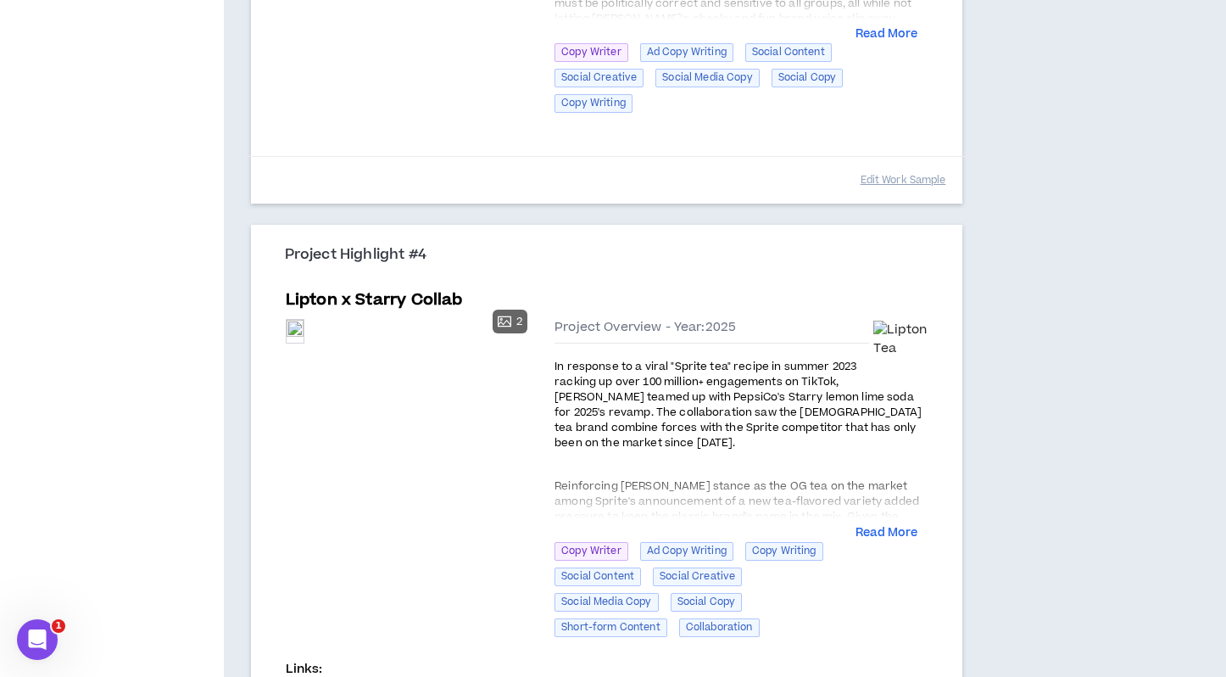
scroll to position [1797, 0]
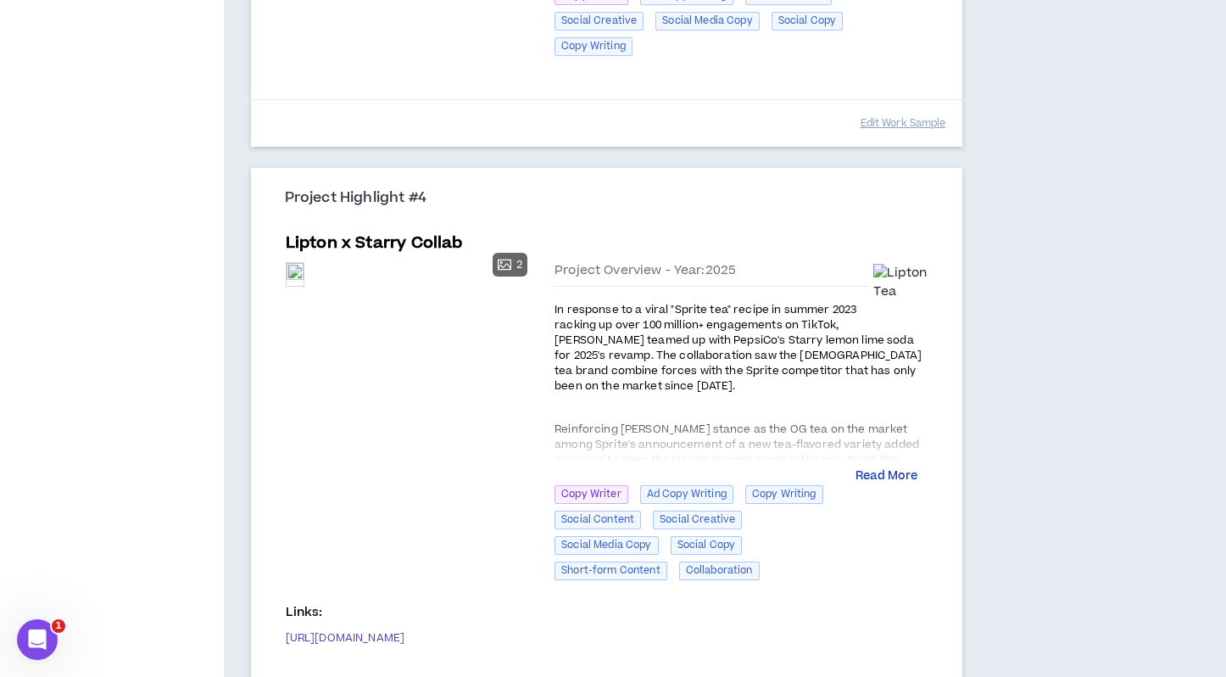
click at [870, 472] on button "Read More" at bounding box center [887, 476] width 62 height 17
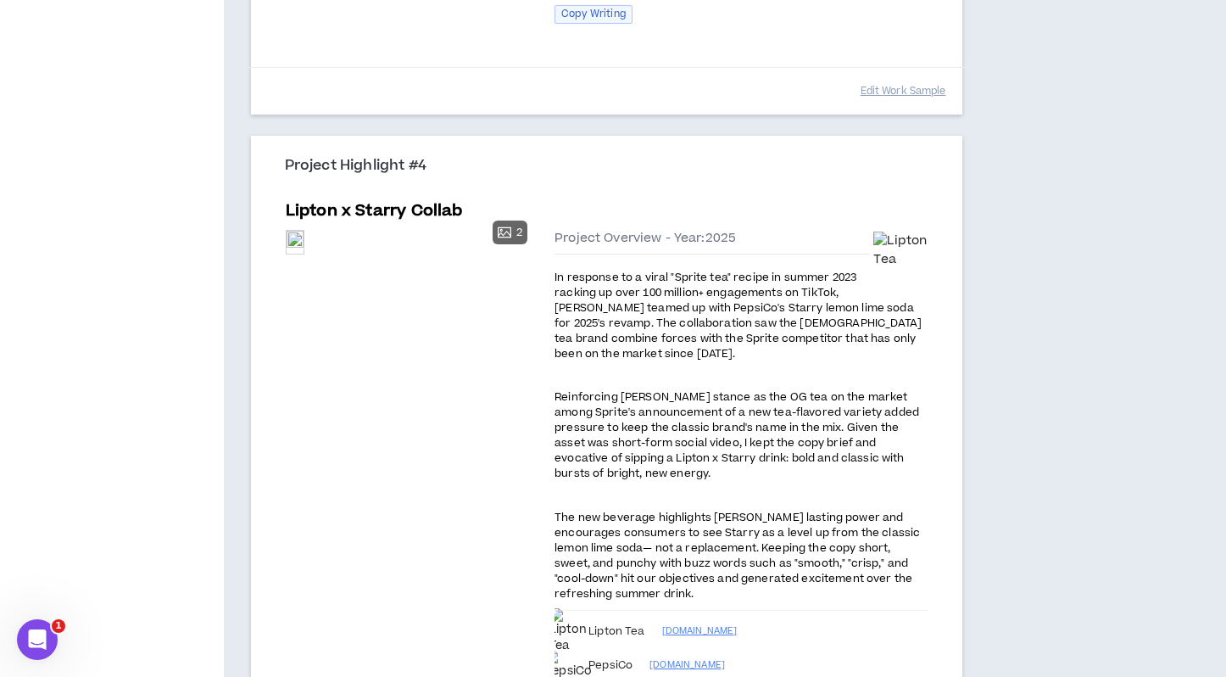
scroll to position [1860, 0]
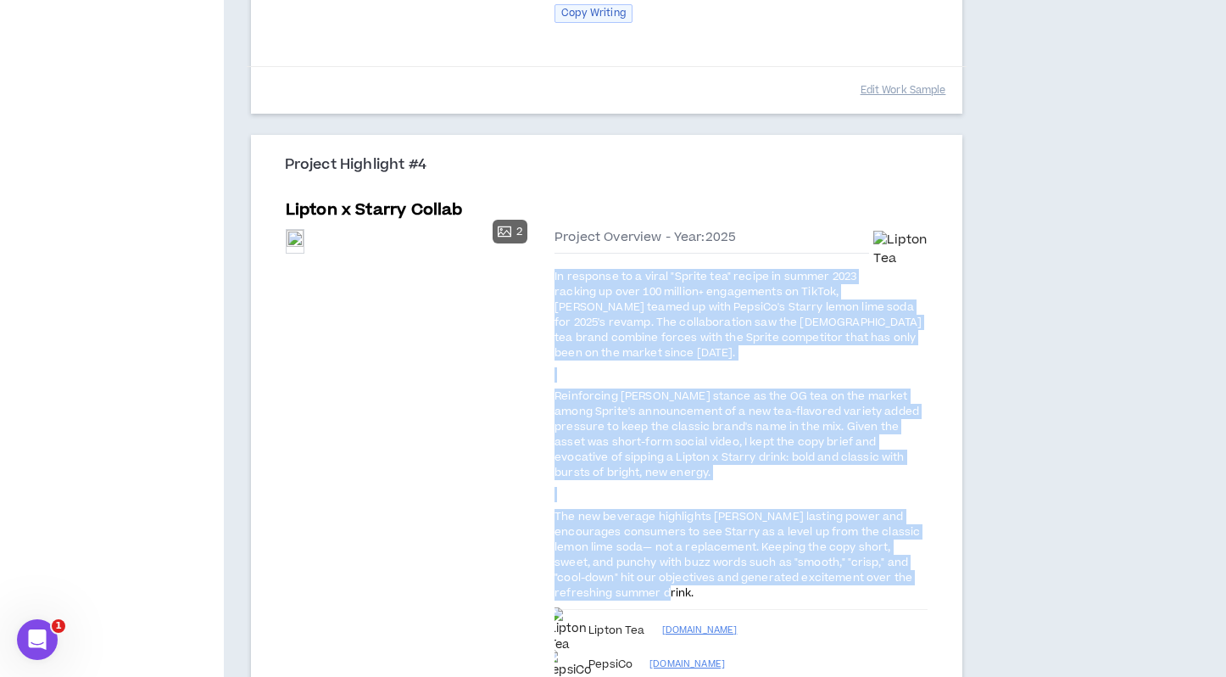
drag, startPoint x: 646, startPoint y: 593, endPoint x: 546, endPoint y: 270, distance: 338.3
click at [546, 270] on div "Preview 2 Preview Preview Project Overview - Year: 2025 In response to a viral …" at bounding box center [607, 514] width 643 height 584
copy div "In response to a viral "Sprite tea" recipe in summer 2023 racking up over 100 m…"
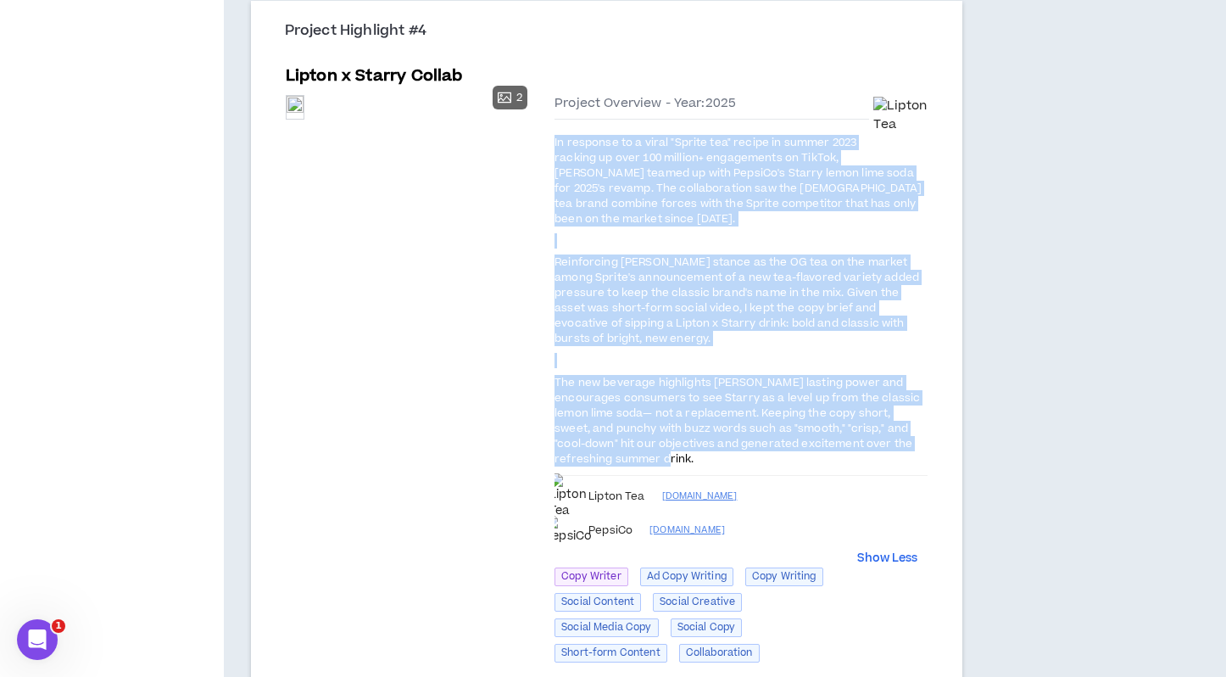
scroll to position [2022, 0]
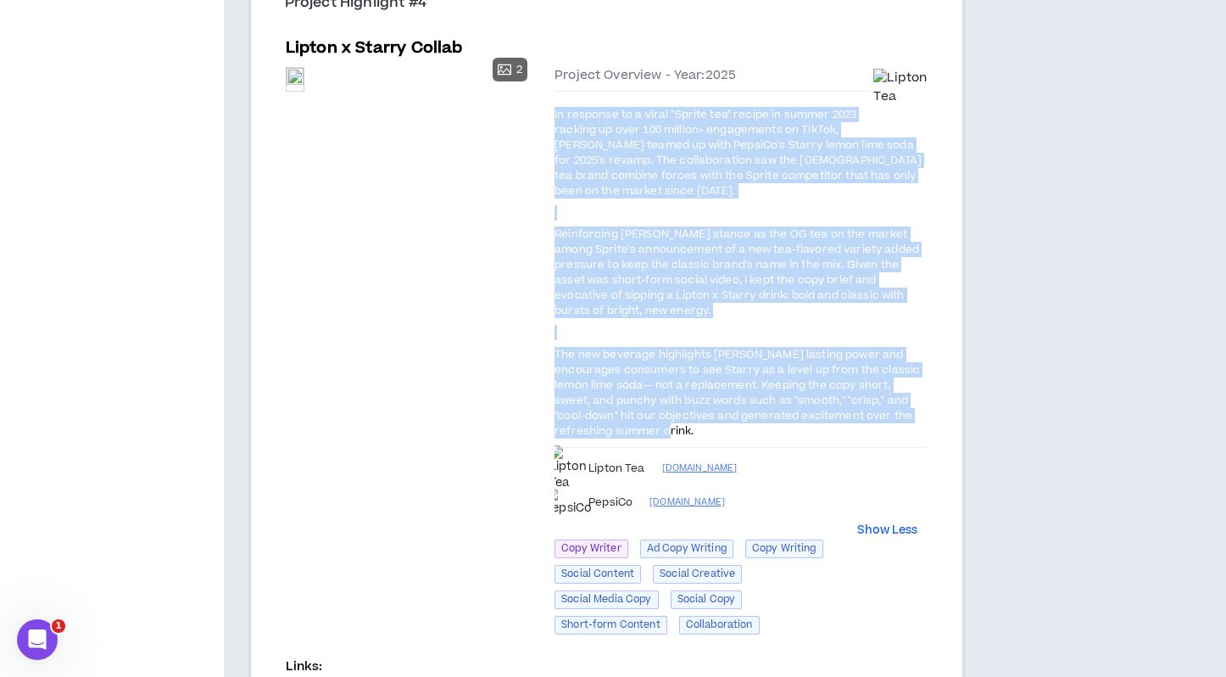
click at [507, 391] on div "Preview 2 Preview Preview Project Overview - Year: 2025 In response to a viral …" at bounding box center [607, 352] width 643 height 584
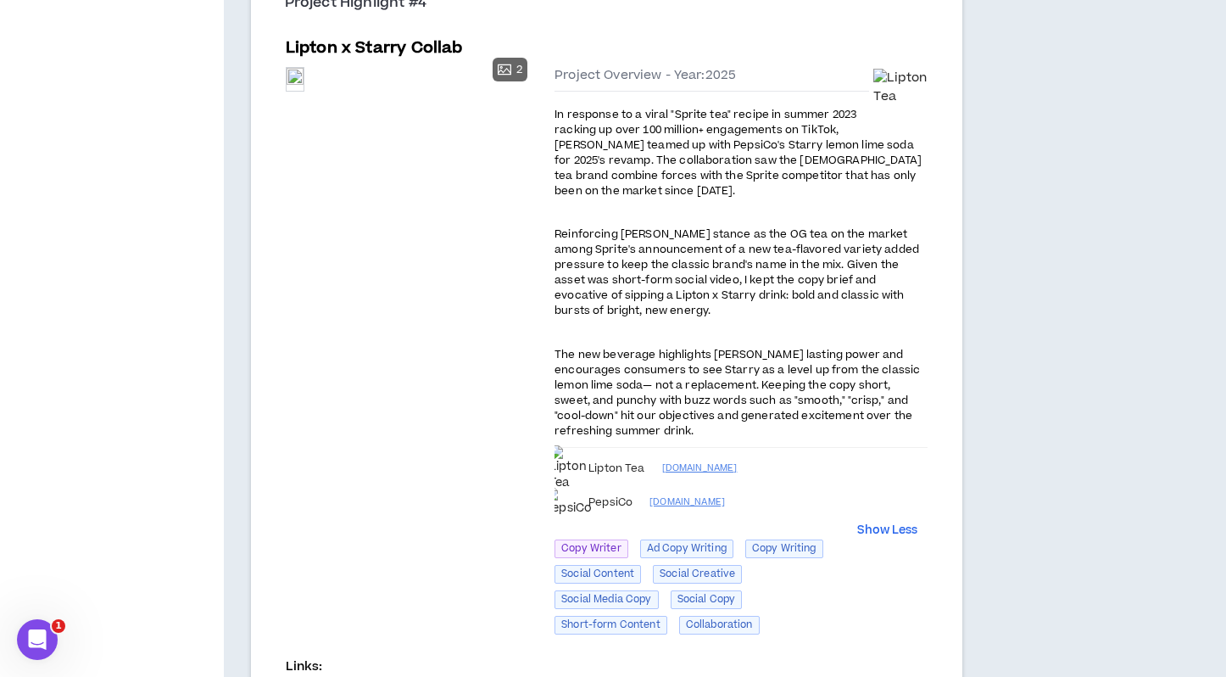
scroll to position [2064, 0]
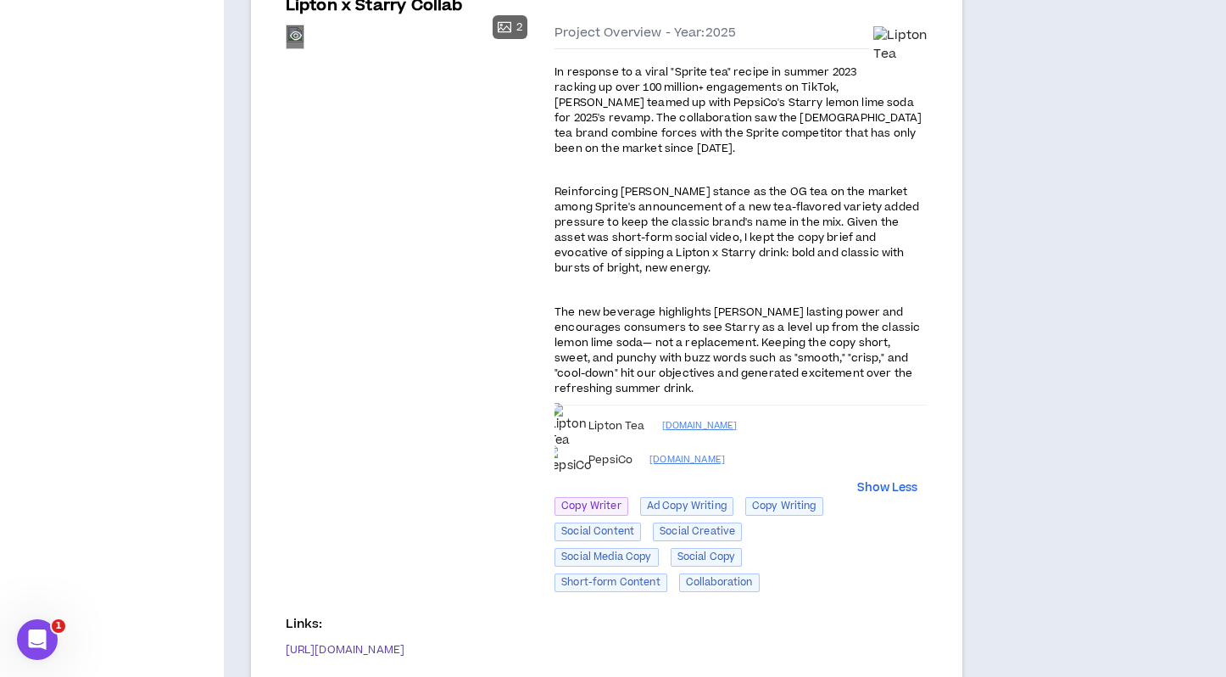
click at [304, 48] on div "Preview" at bounding box center [295, 36] width 17 height 23
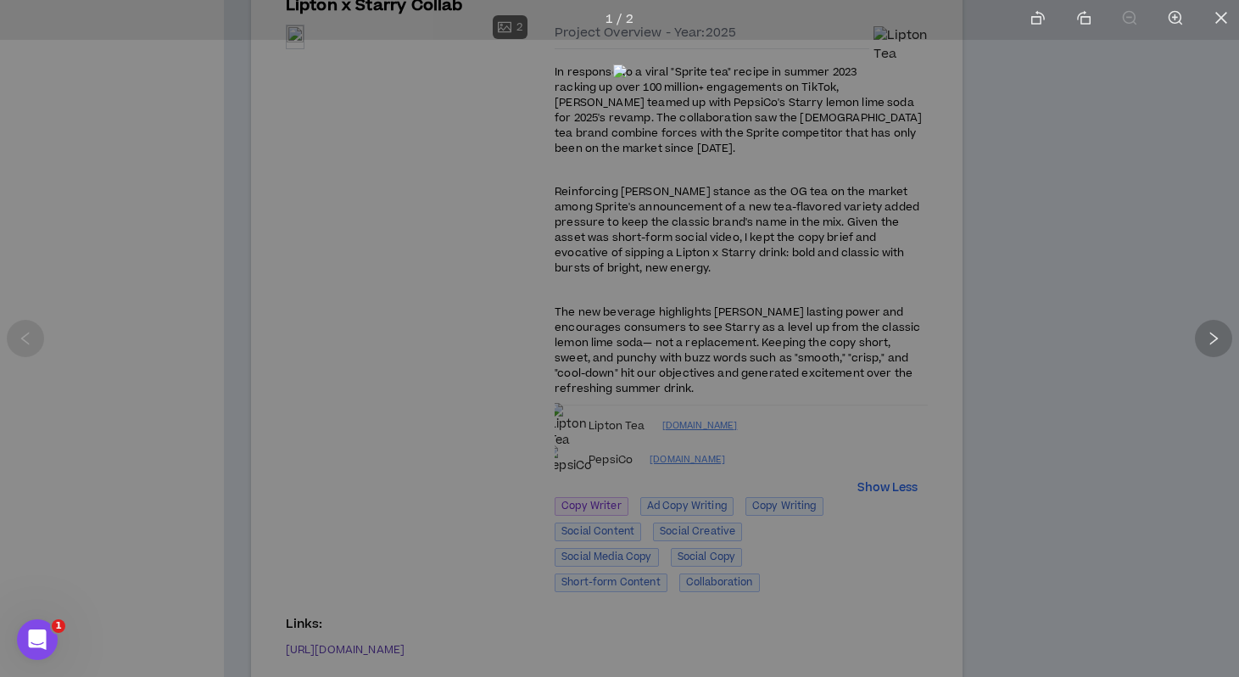
click at [1221, 338] on div at bounding box center [1213, 338] width 37 height 37
click at [1216, 340] on icon "right" at bounding box center [1213, 338] width 15 height 15
click at [338, 435] on div at bounding box center [619, 338] width 1239 height 677
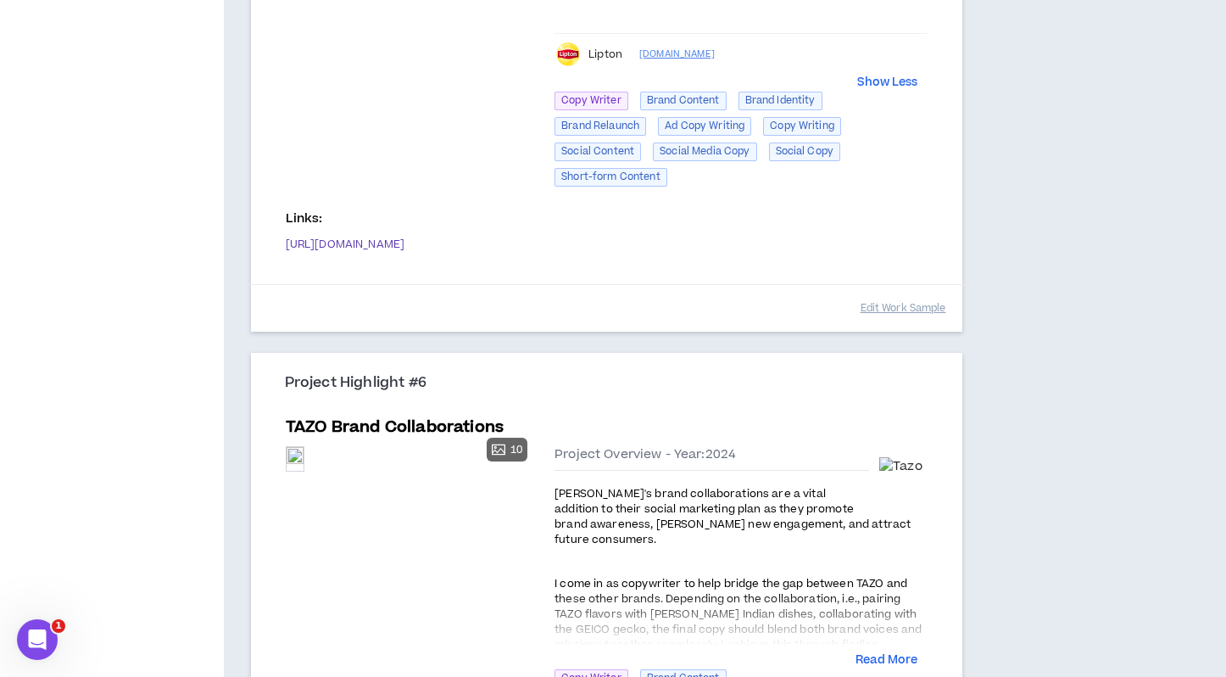
scroll to position [3569, 0]
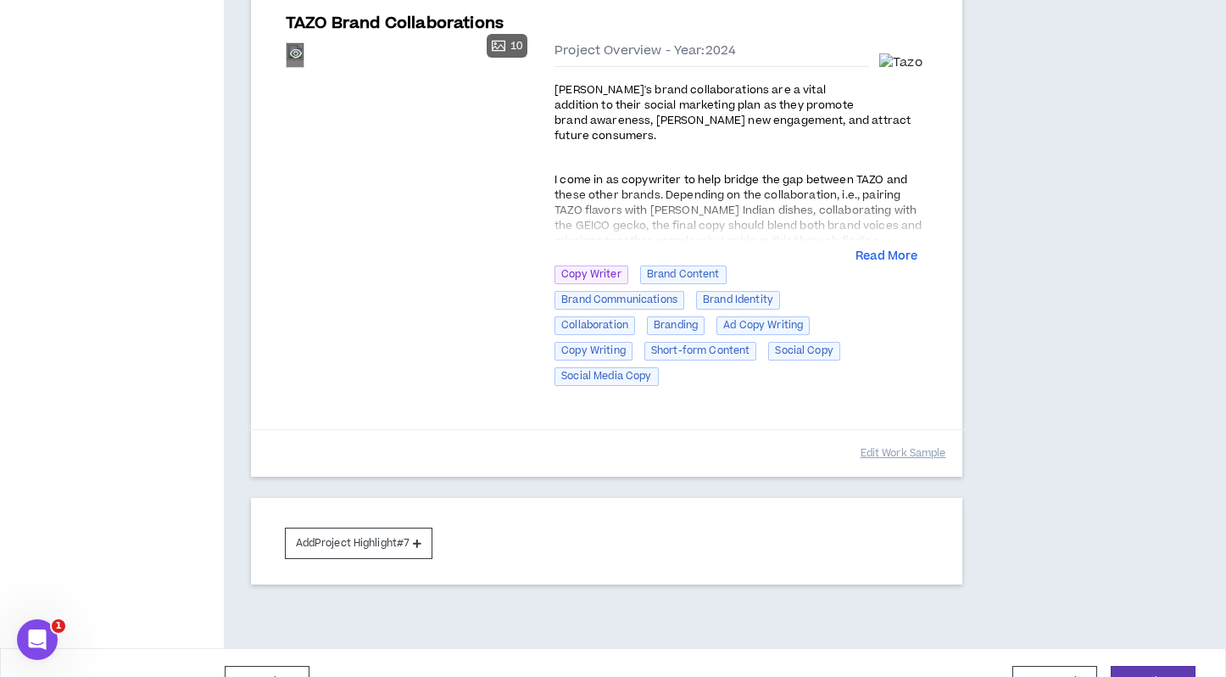
click at [304, 66] on div "Preview" at bounding box center [295, 54] width 17 height 23
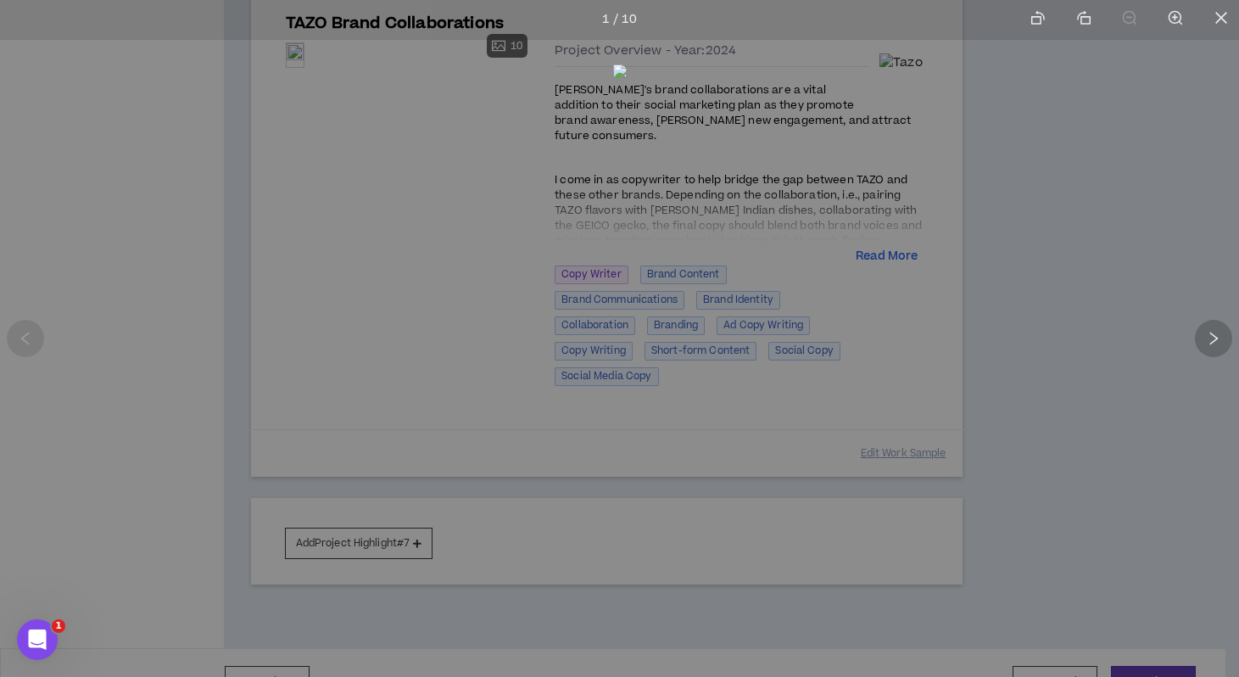
click at [1220, 341] on icon "right" at bounding box center [1213, 338] width 15 height 15
click at [1219, 340] on icon "right" at bounding box center [1213, 338] width 15 height 15
click at [1215, 342] on icon "right" at bounding box center [1213, 338] width 15 height 15
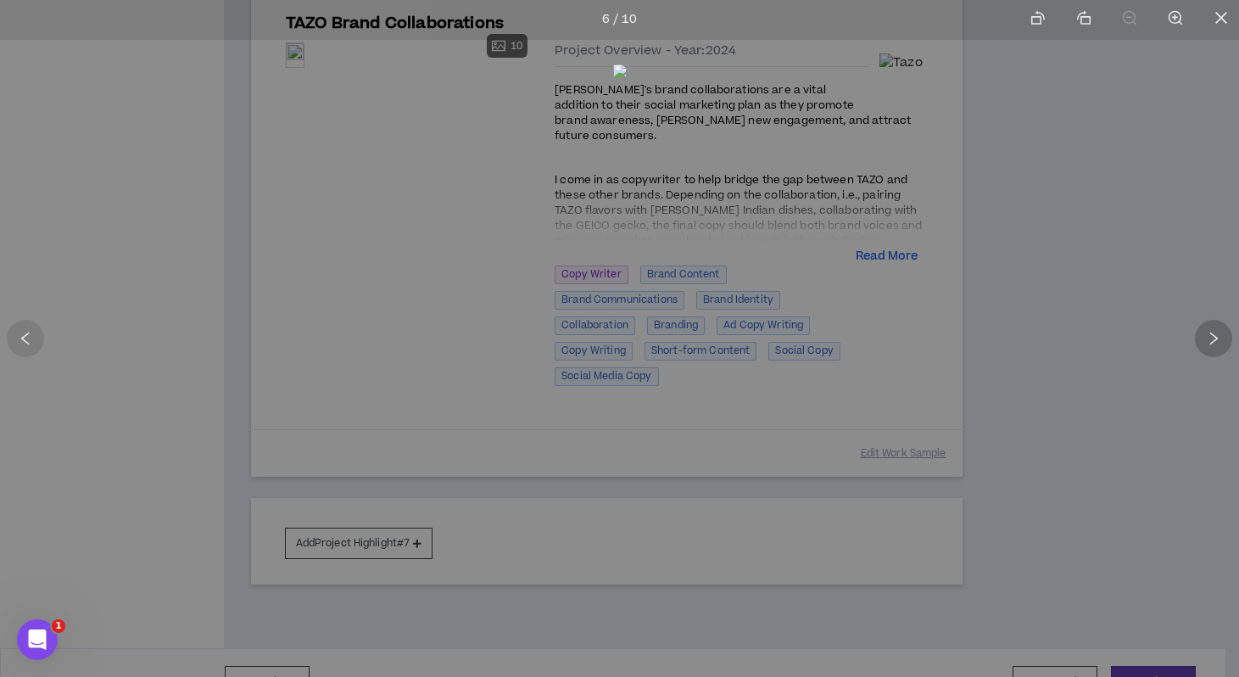
click at [1214, 342] on icon "right" at bounding box center [1213, 338] width 15 height 15
click at [1213, 343] on icon "right" at bounding box center [1213, 338] width 15 height 15
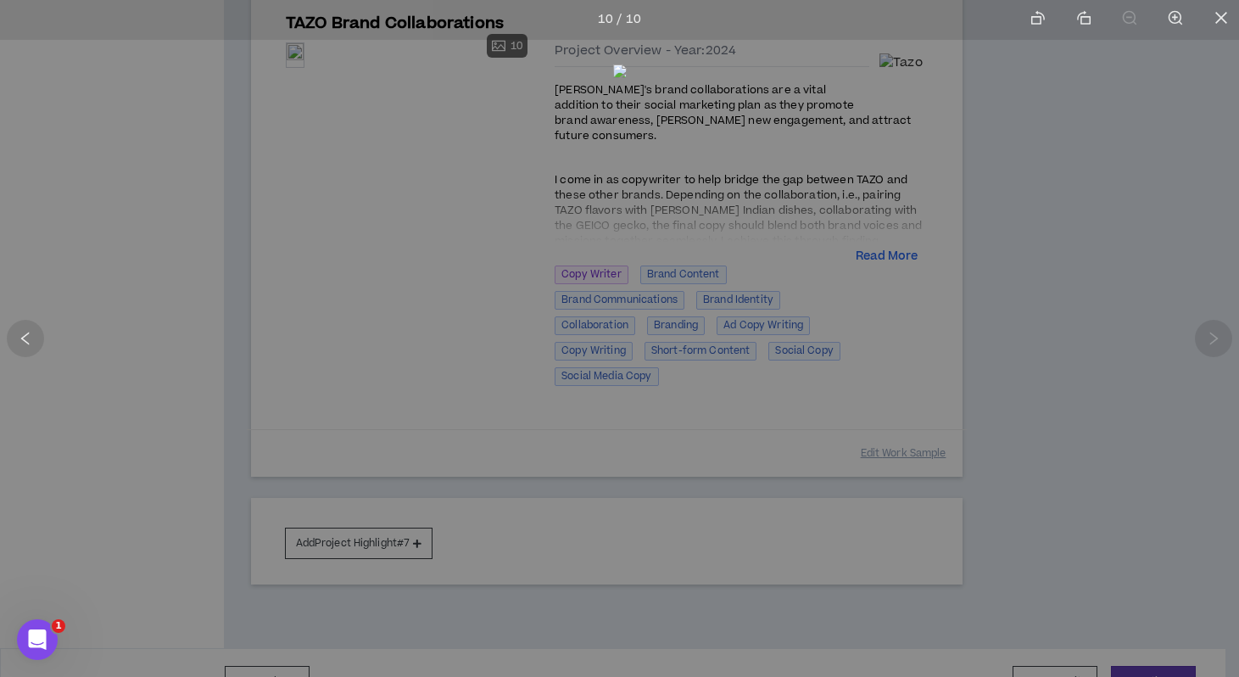
click at [1124, 299] on div at bounding box center [619, 338] width 1239 height 677
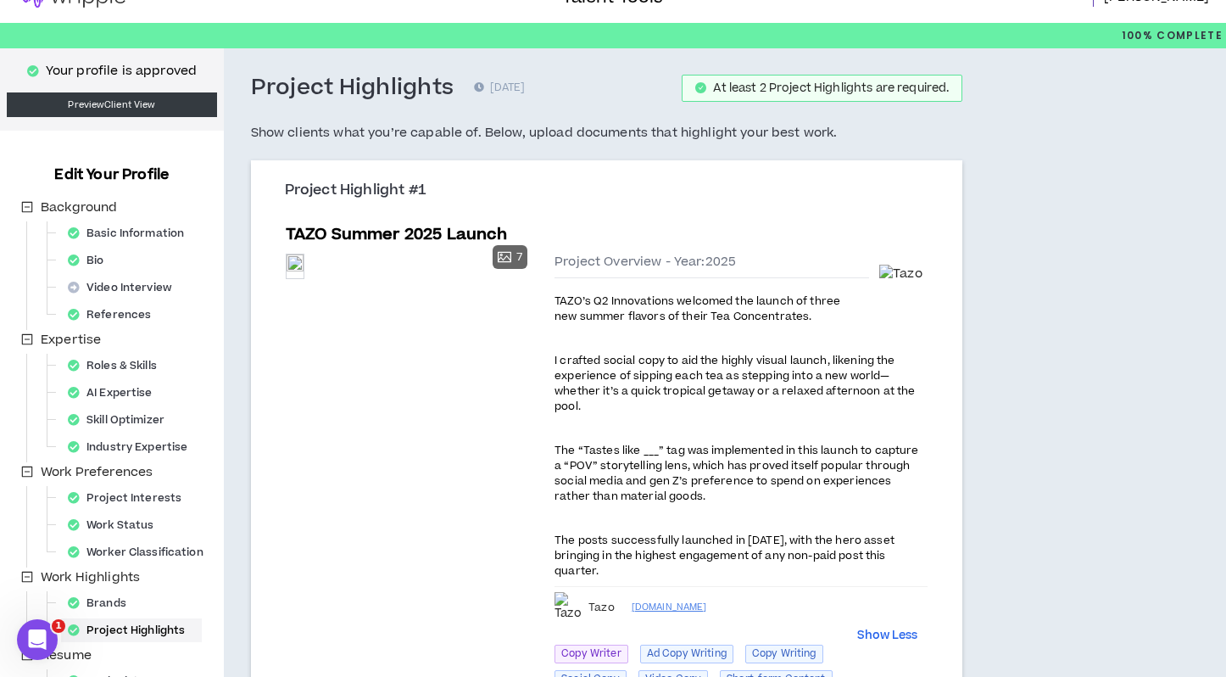
scroll to position [31, 0]
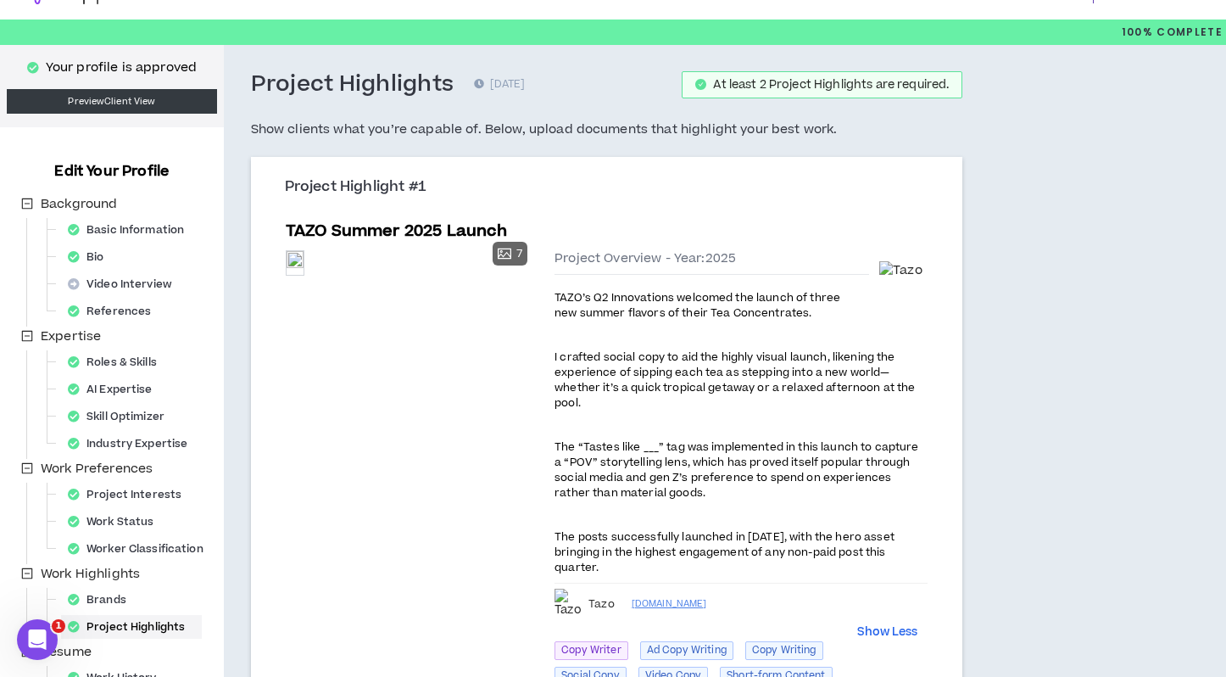
drag, startPoint x: 626, startPoint y: 574, endPoint x: 561, endPoint y: 286, distance: 295.5
click at [562, 286] on div "Project Overview - Year: 2025 TAZO’s Q2 Innovations welcomed the launch of thre…" at bounding box center [741, 498] width 373 height 496
copy div "TAZO’s Q2 Innovations welcomed the launch of three new summer flavors of their …"
